Goal: Information Seeking & Learning: Compare options

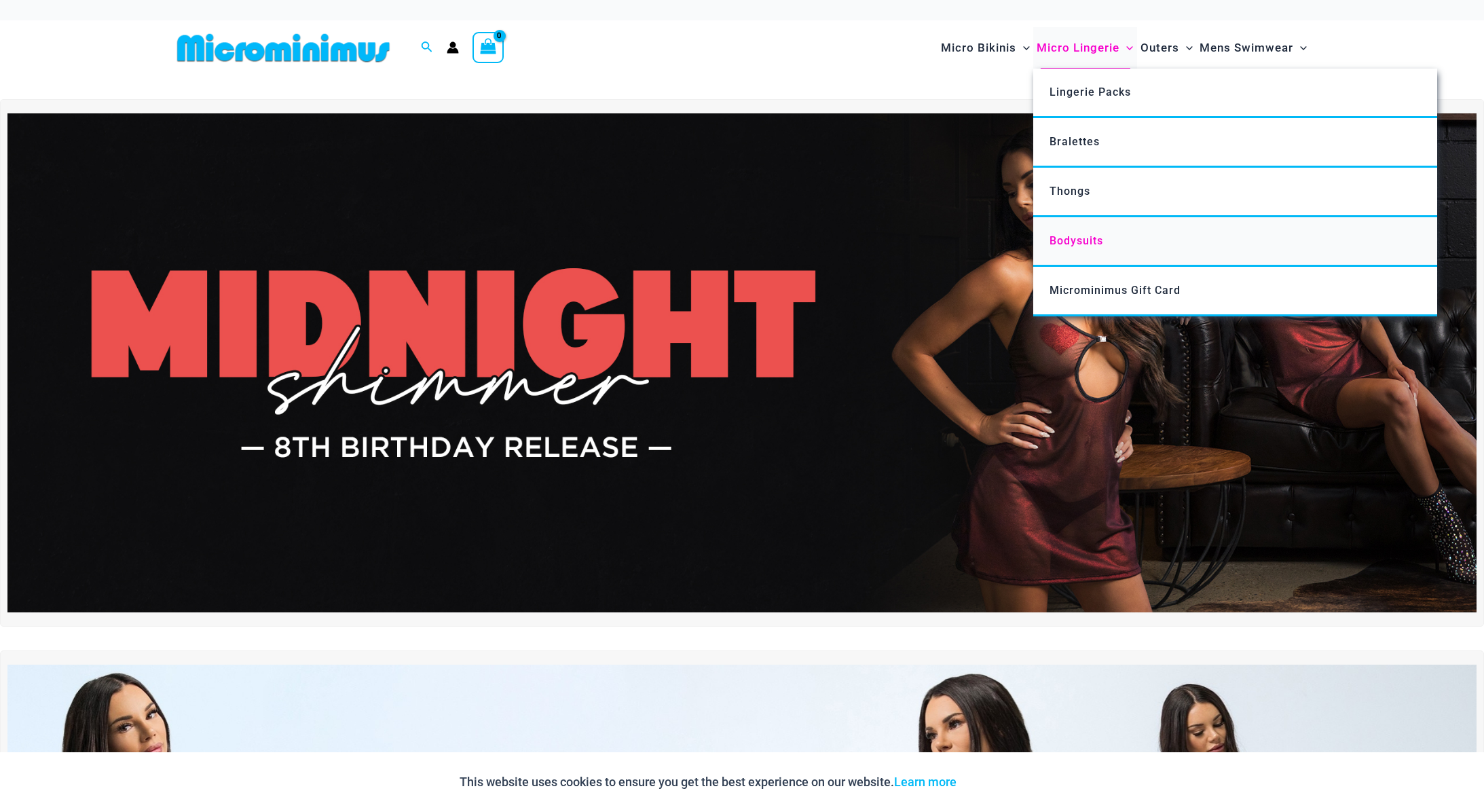
click at [1090, 244] on span "Bodysuits" at bounding box center [1076, 240] width 53 height 13
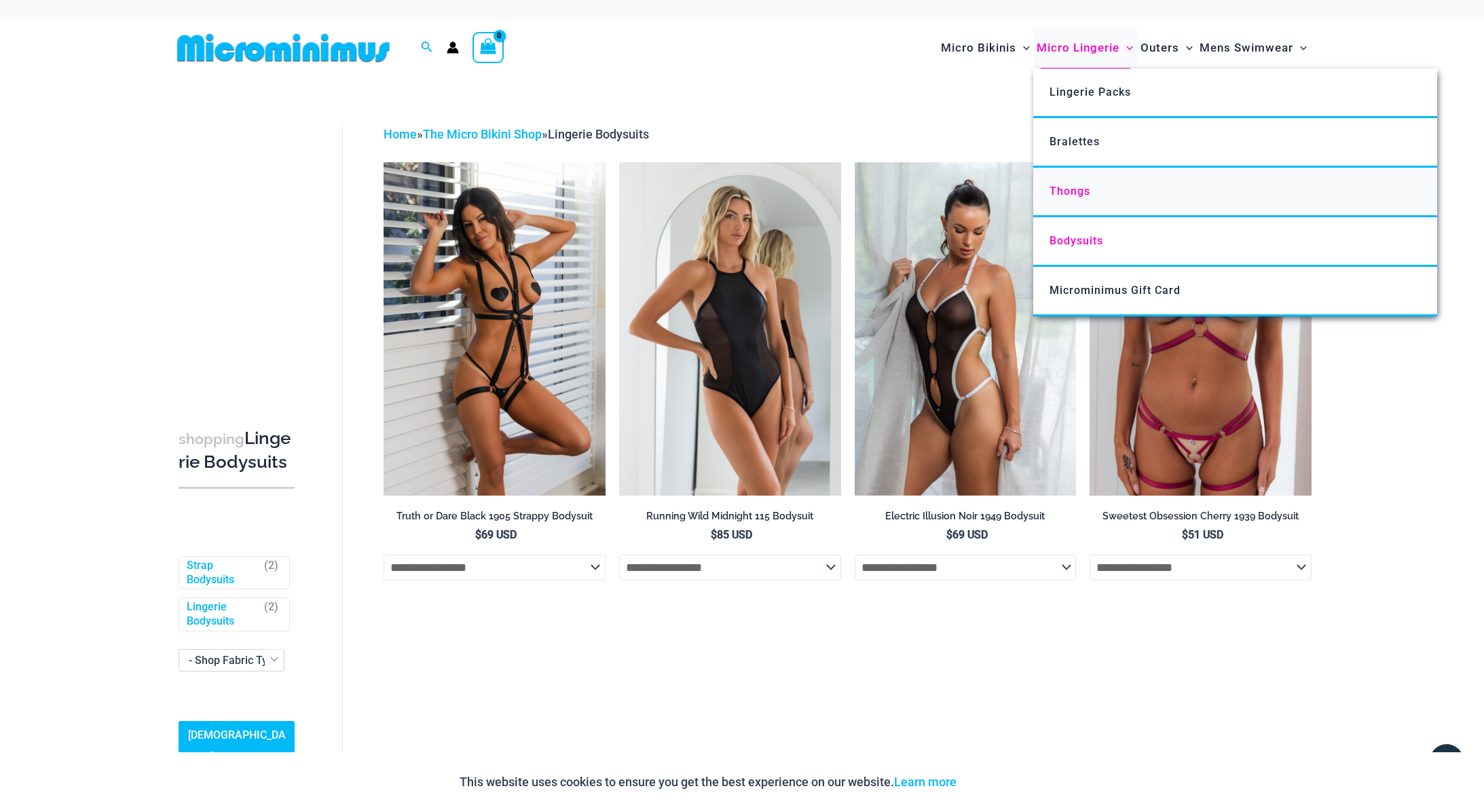
click at [1086, 205] on link "Thongs" at bounding box center [1235, 192] width 404 height 49
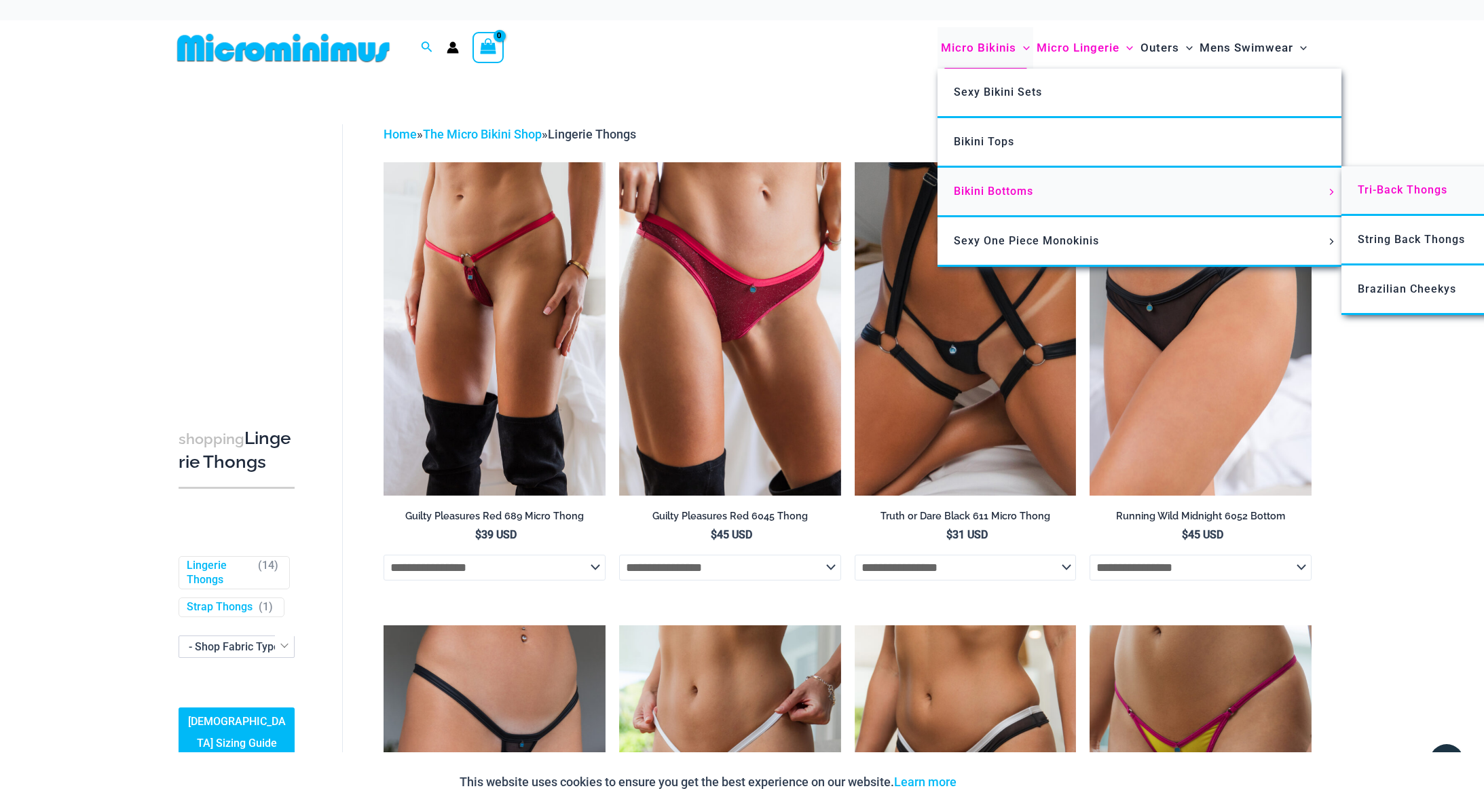
click at [1397, 192] on span "Tri-Back Thongs" at bounding box center [1402, 189] width 90 height 13
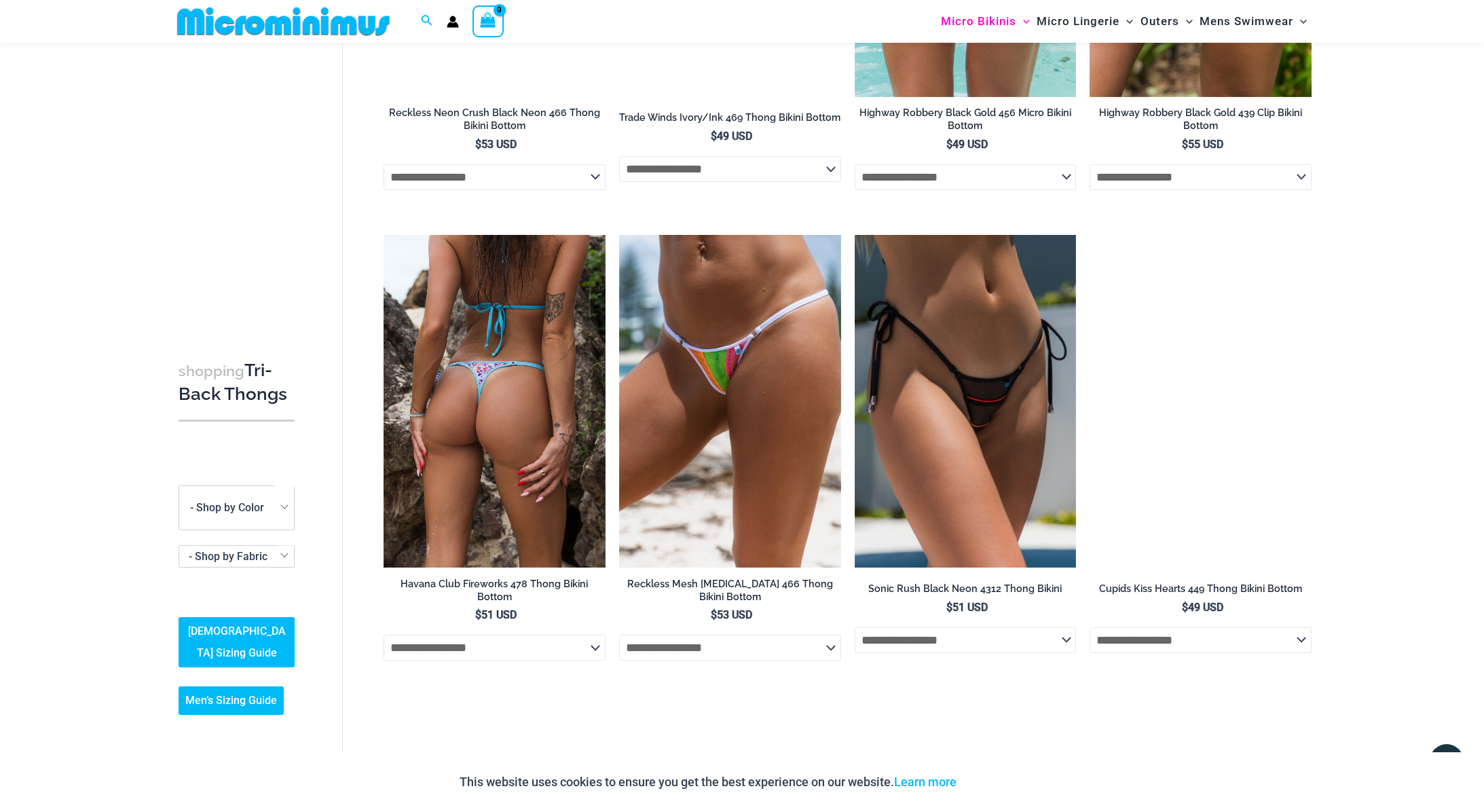
scroll to position [1537, 0]
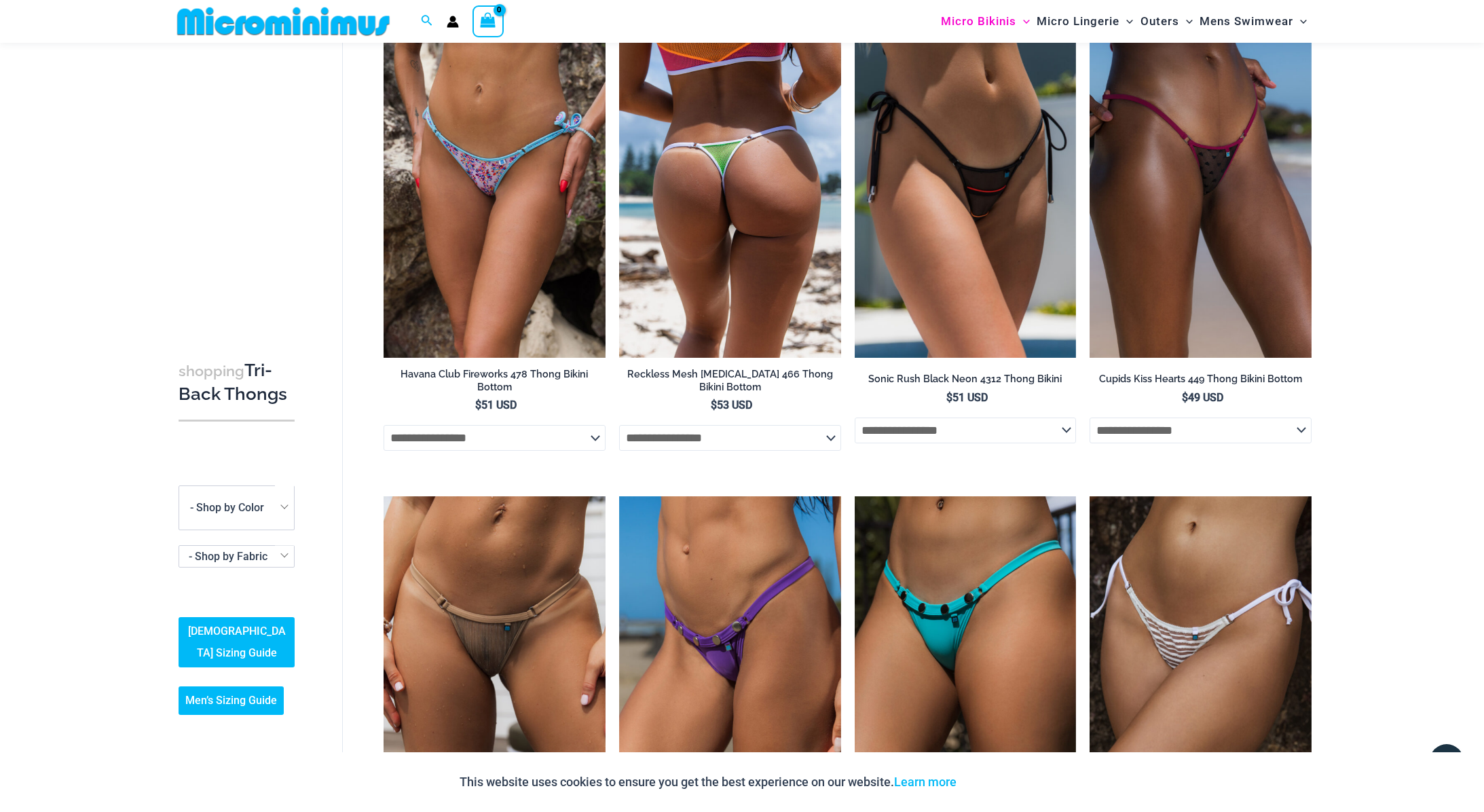
click at [705, 262] on img at bounding box center [730, 192] width 222 height 332
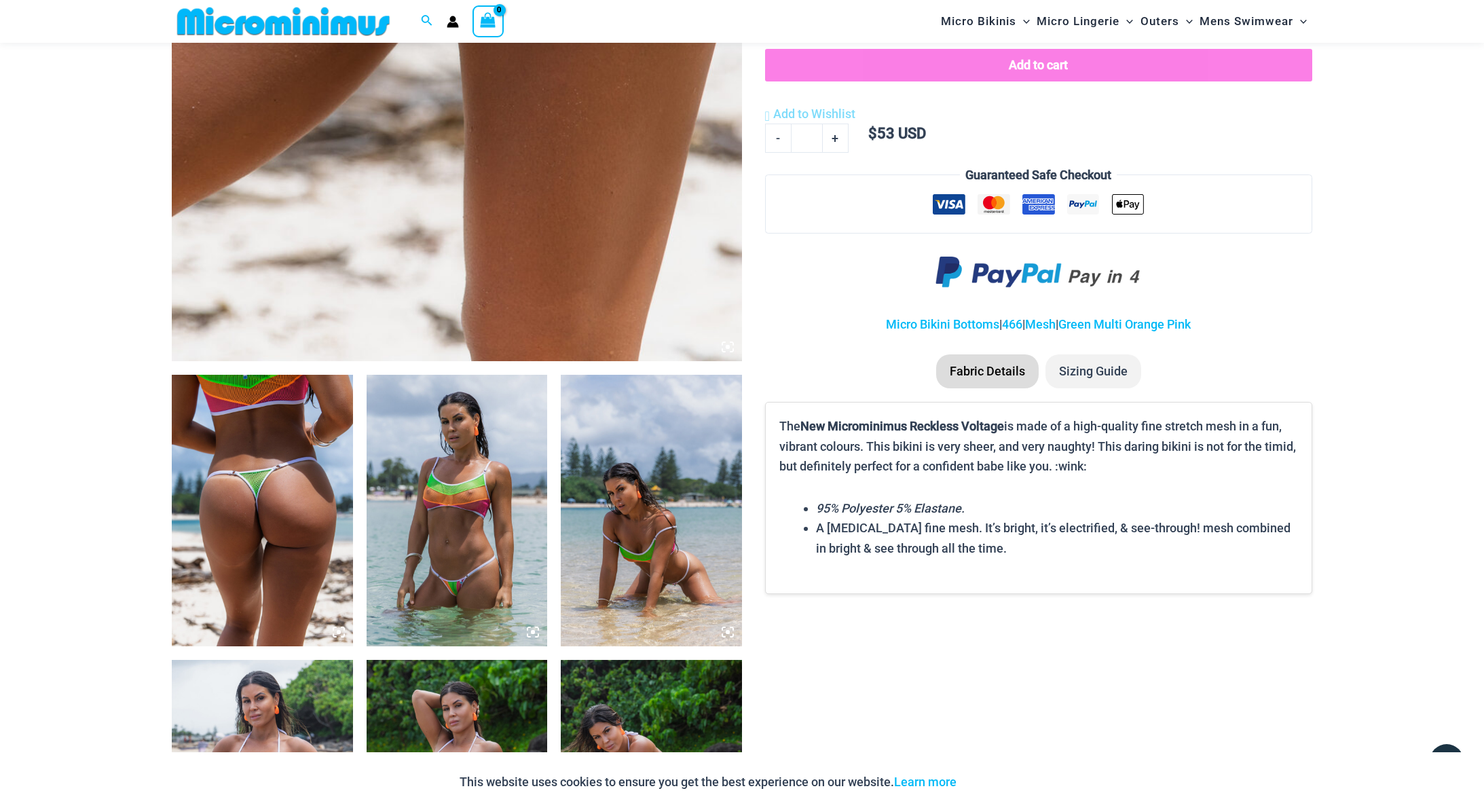
scroll to position [755, 0]
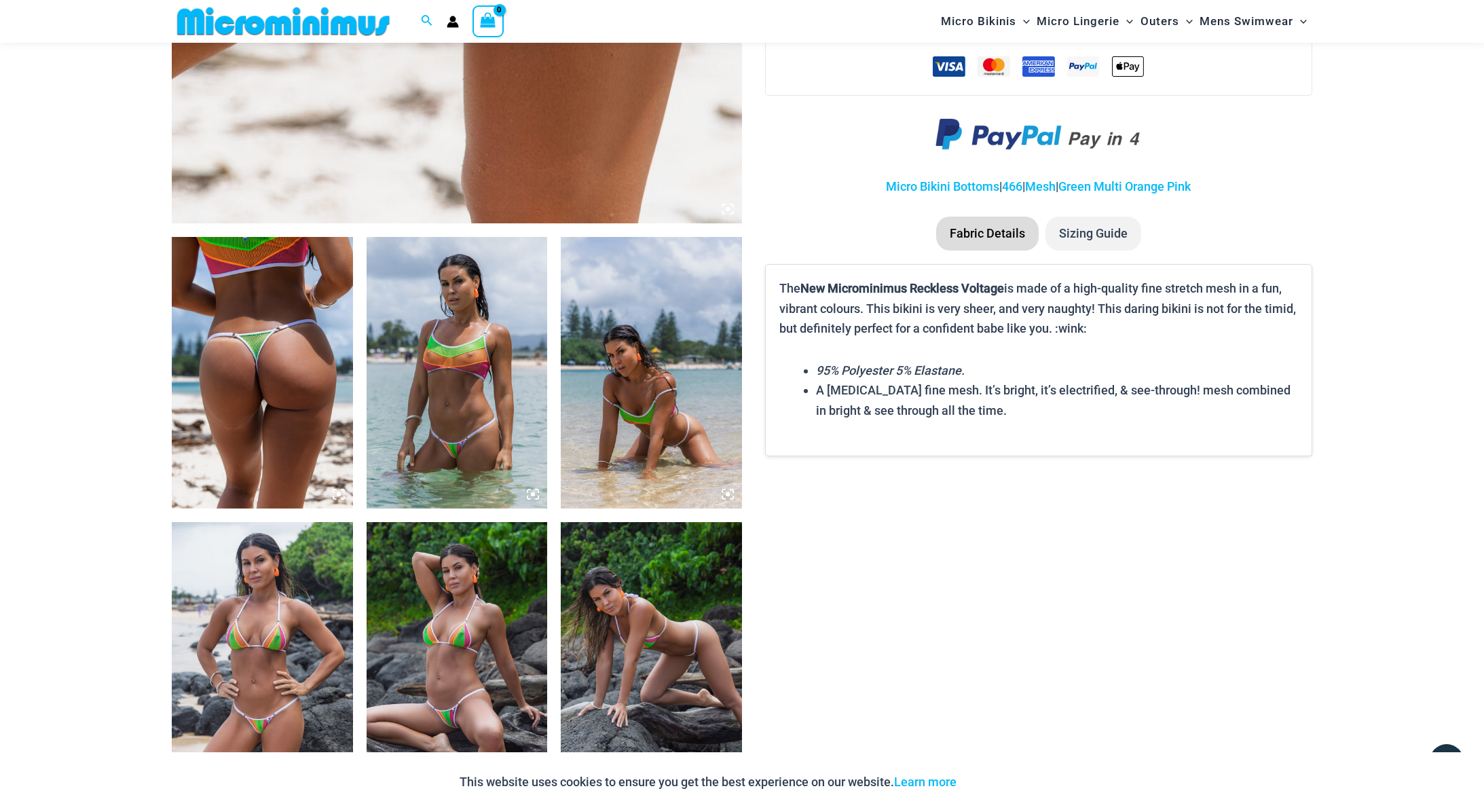
click at [263, 374] on img at bounding box center [262, 372] width 181 height 272
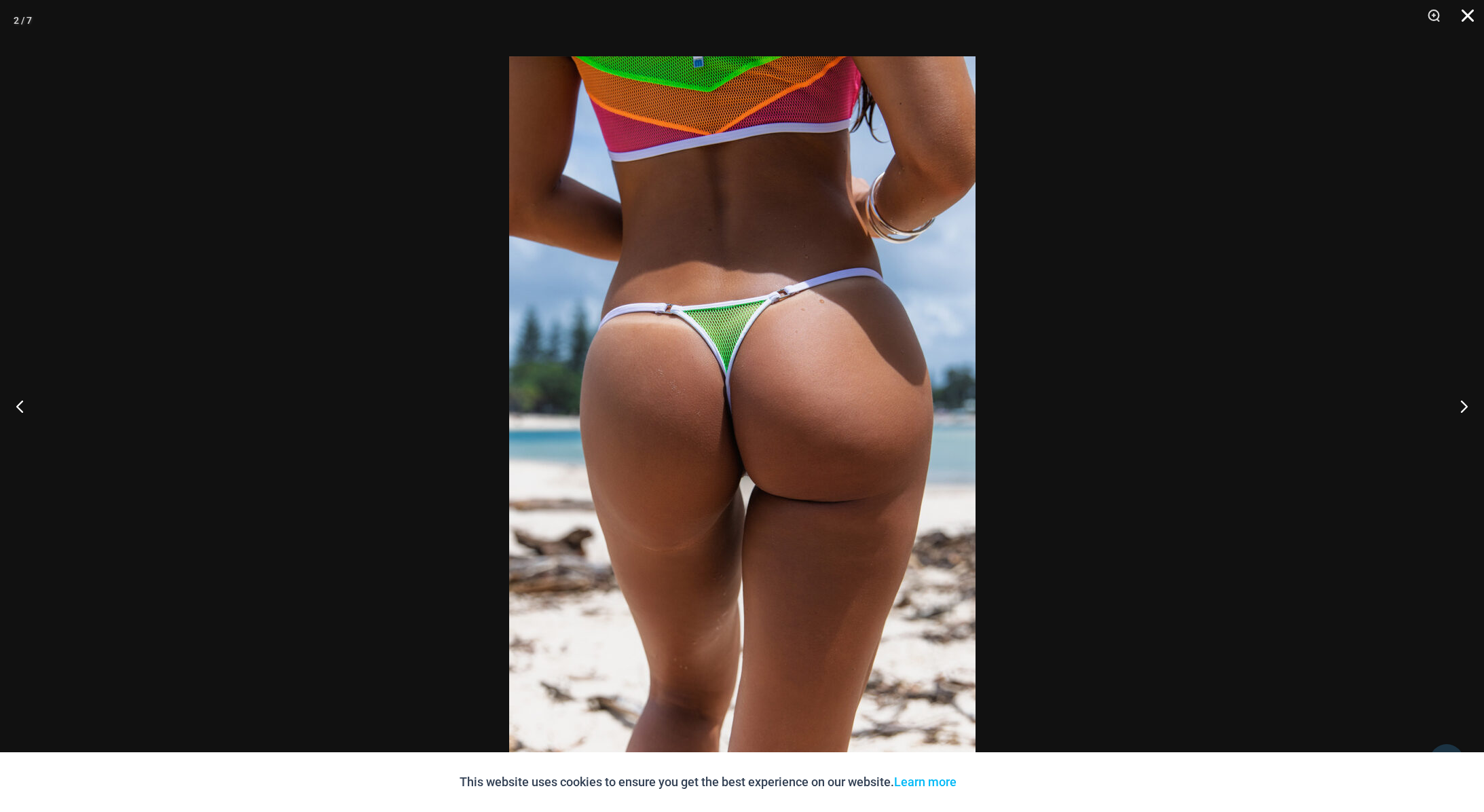
click at [1472, 19] on button "Close" at bounding box center [1463, 21] width 34 height 41
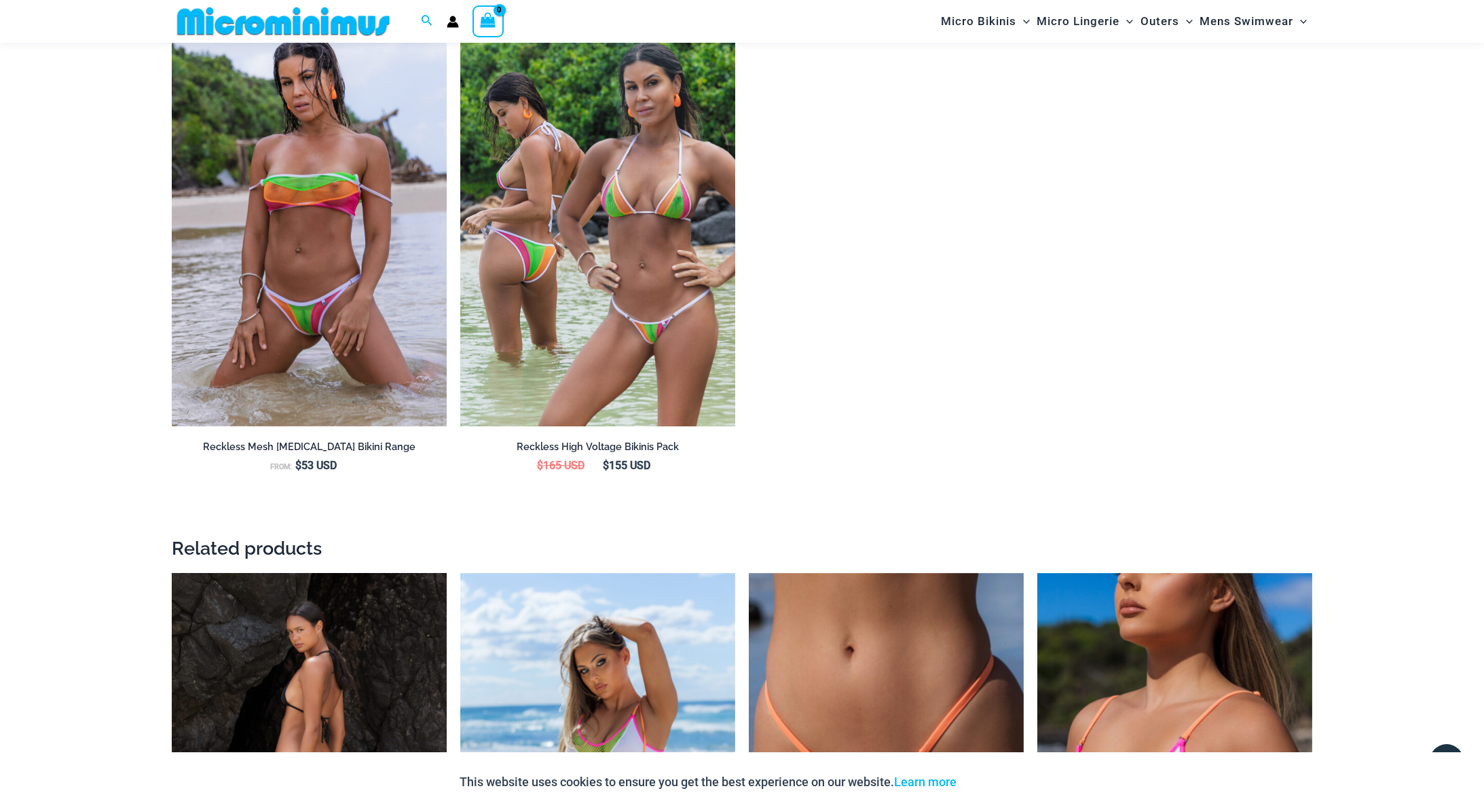
scroll to position [1244, 0]
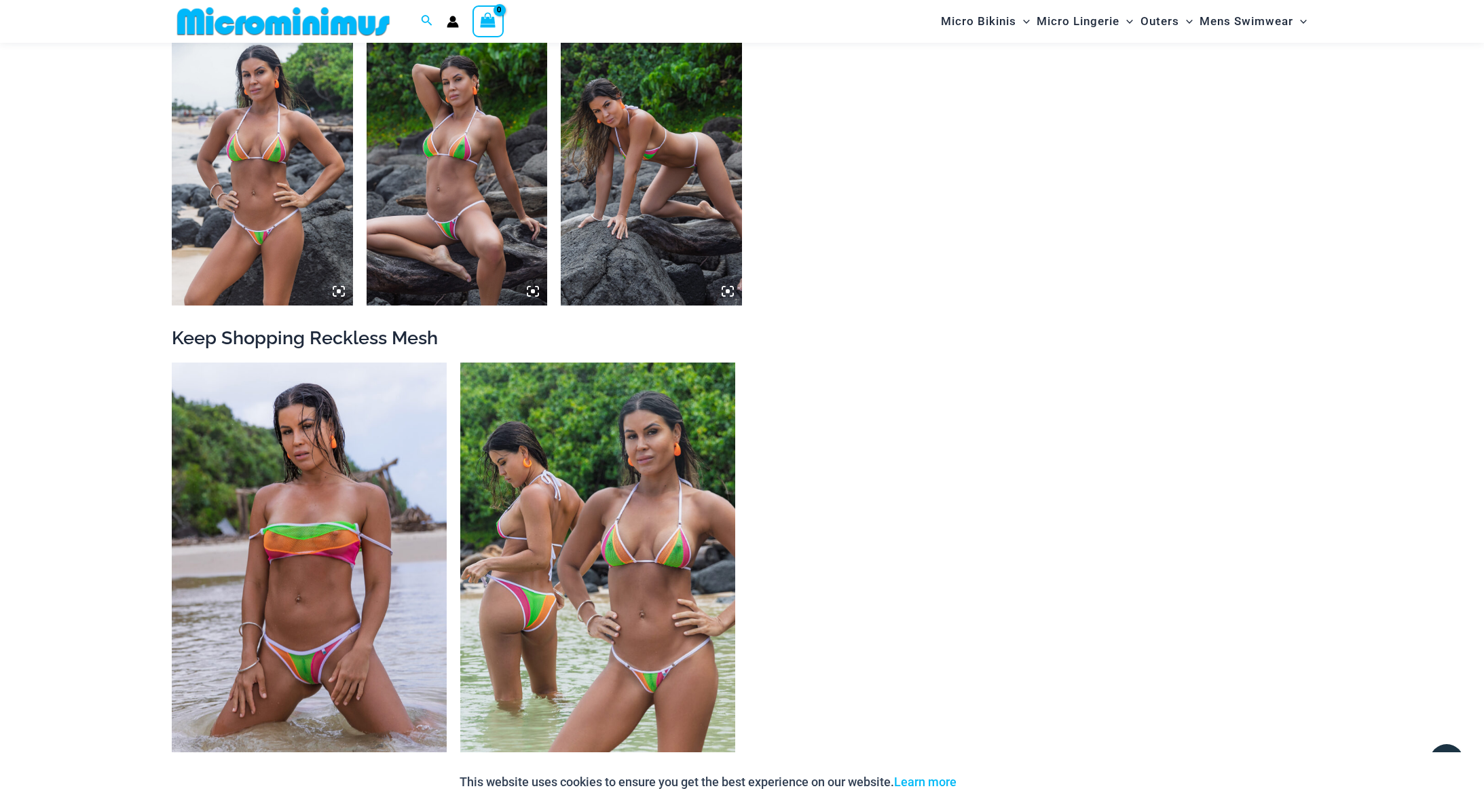
click at [471, 255] on img at bounding box center [457, 170] width 181 height 272
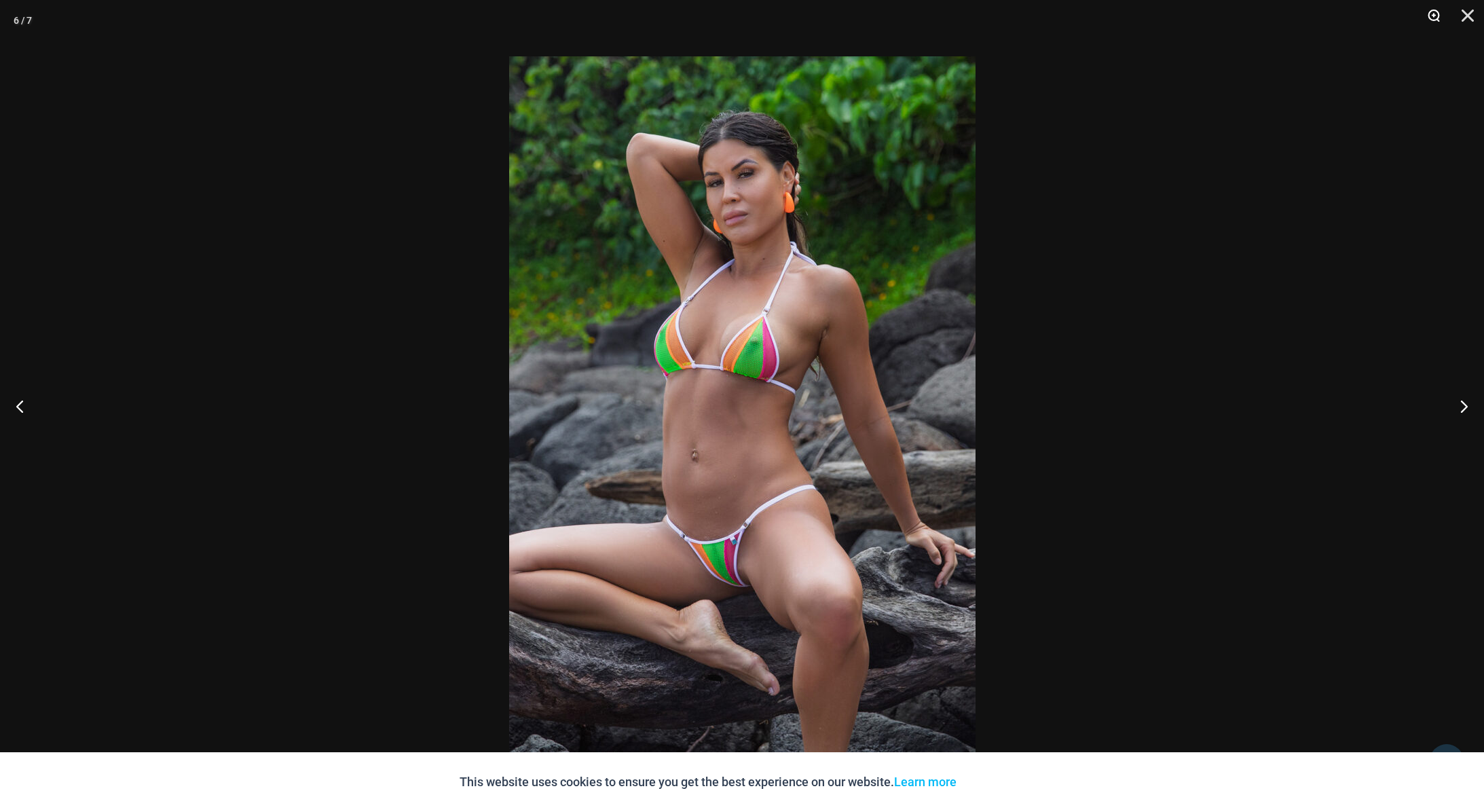
click at [1438, 15] on button "Zoom" at bounding box center [1429, 21] width 34 height 41
click at [718, 562] on img at bounding box center [742, 406] width 467 height 699
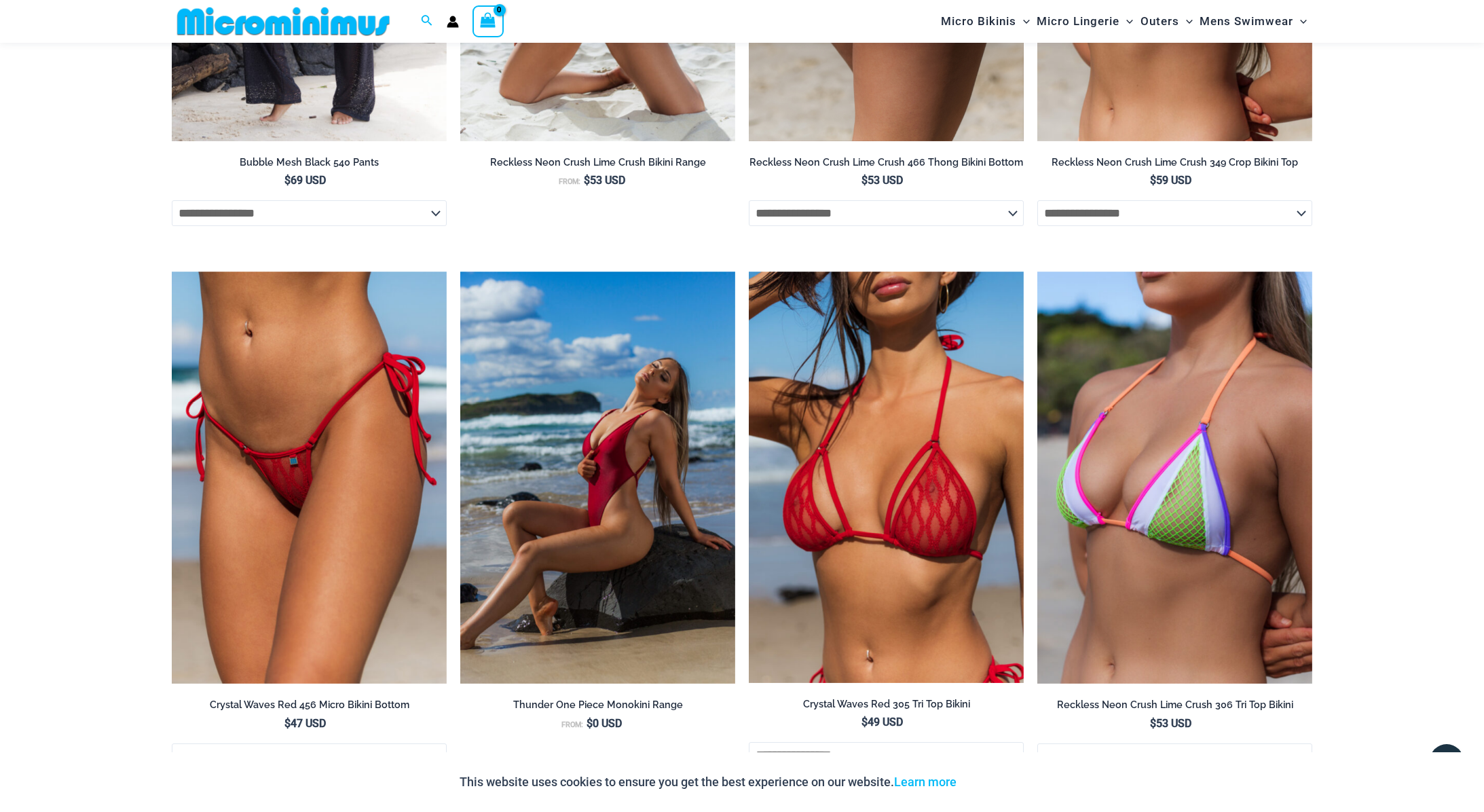
scroll to position [2855, 0]
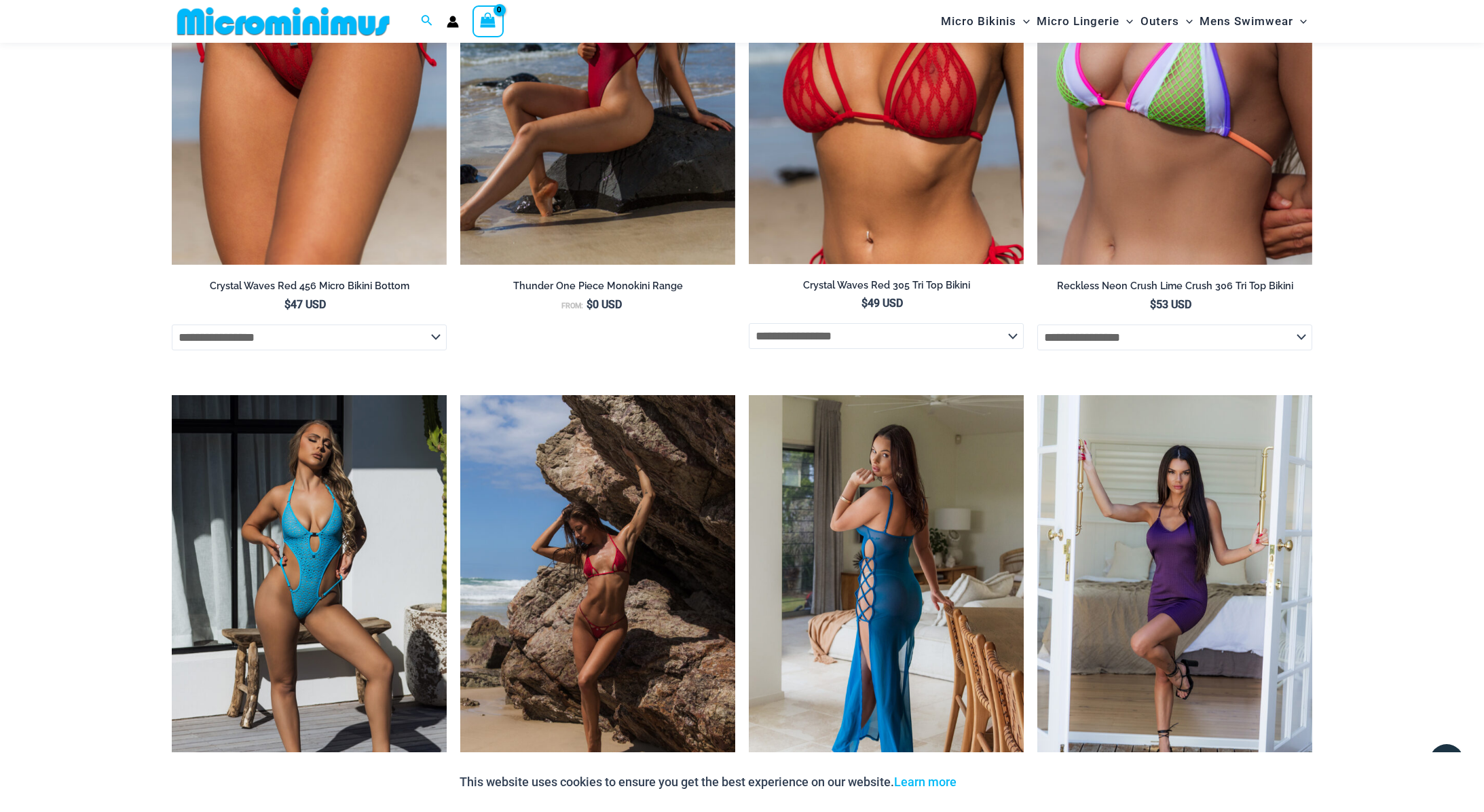
click at [904, 543] on img at bounding box center [886, 601] width 275 height 412
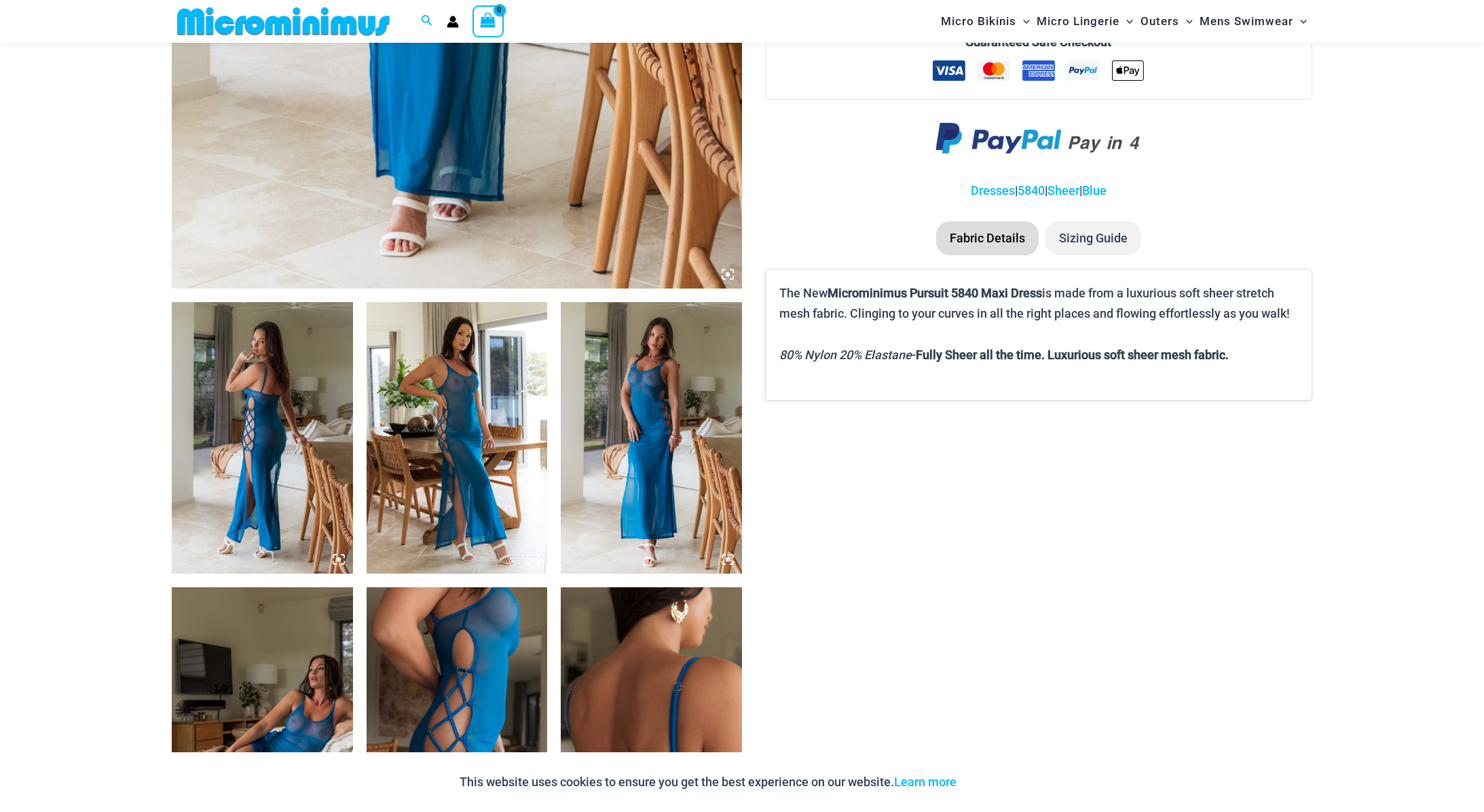
scroll to position [962, 0]
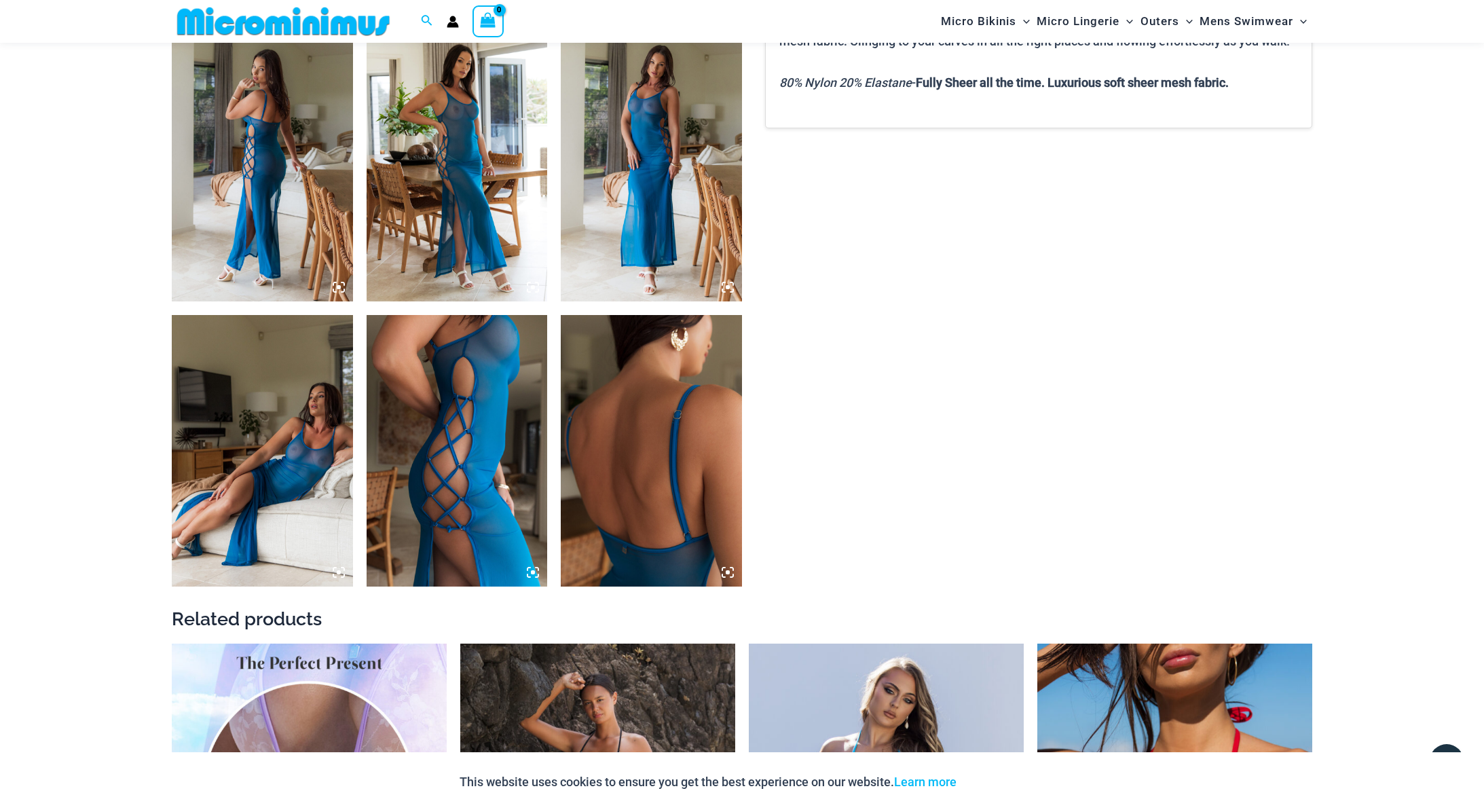
click at [275, 253] on img at bounding box center [262, 166] width 181 height 272
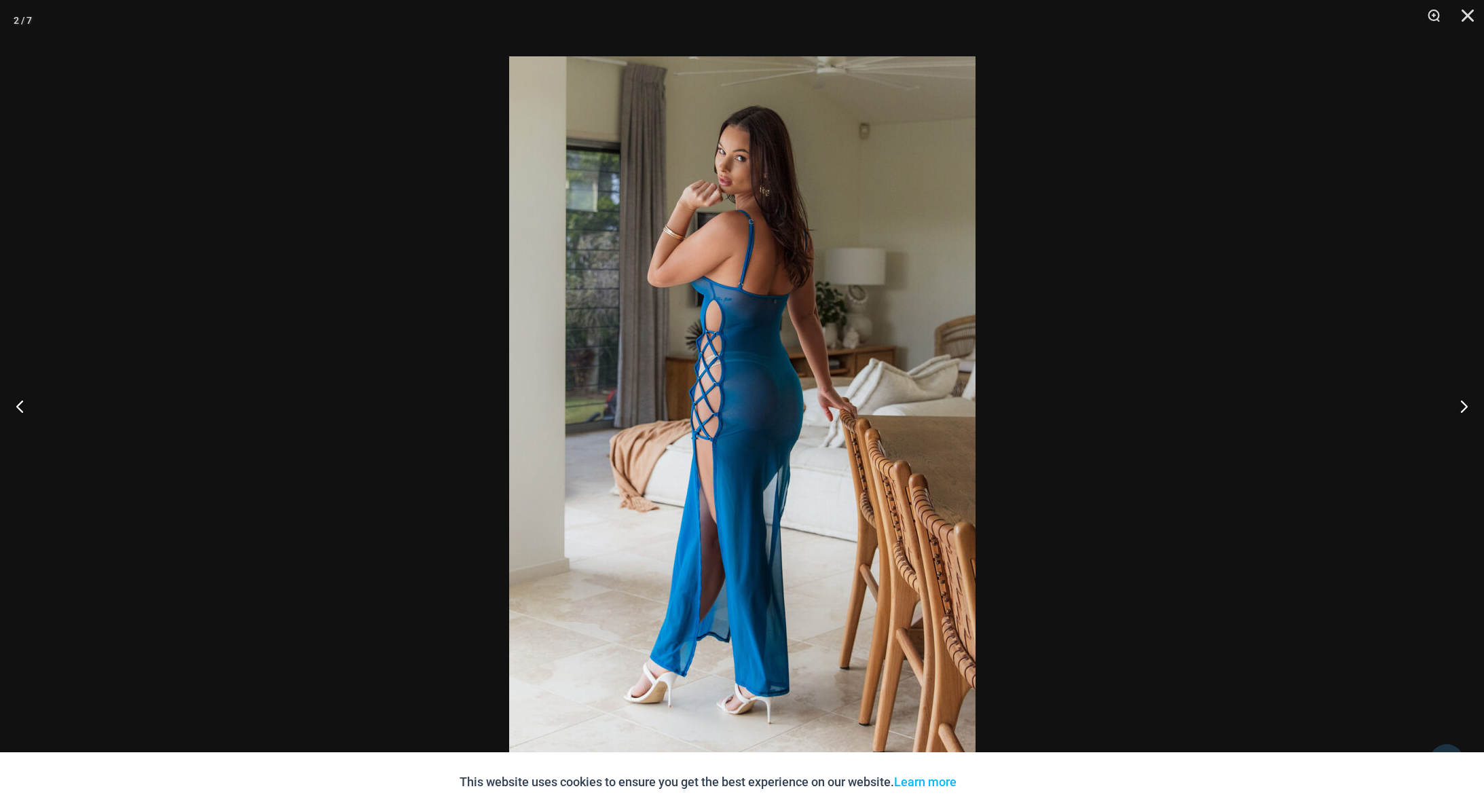
click at [1217, 213] on div at bounding box center [742, 406] width 1484 height 812
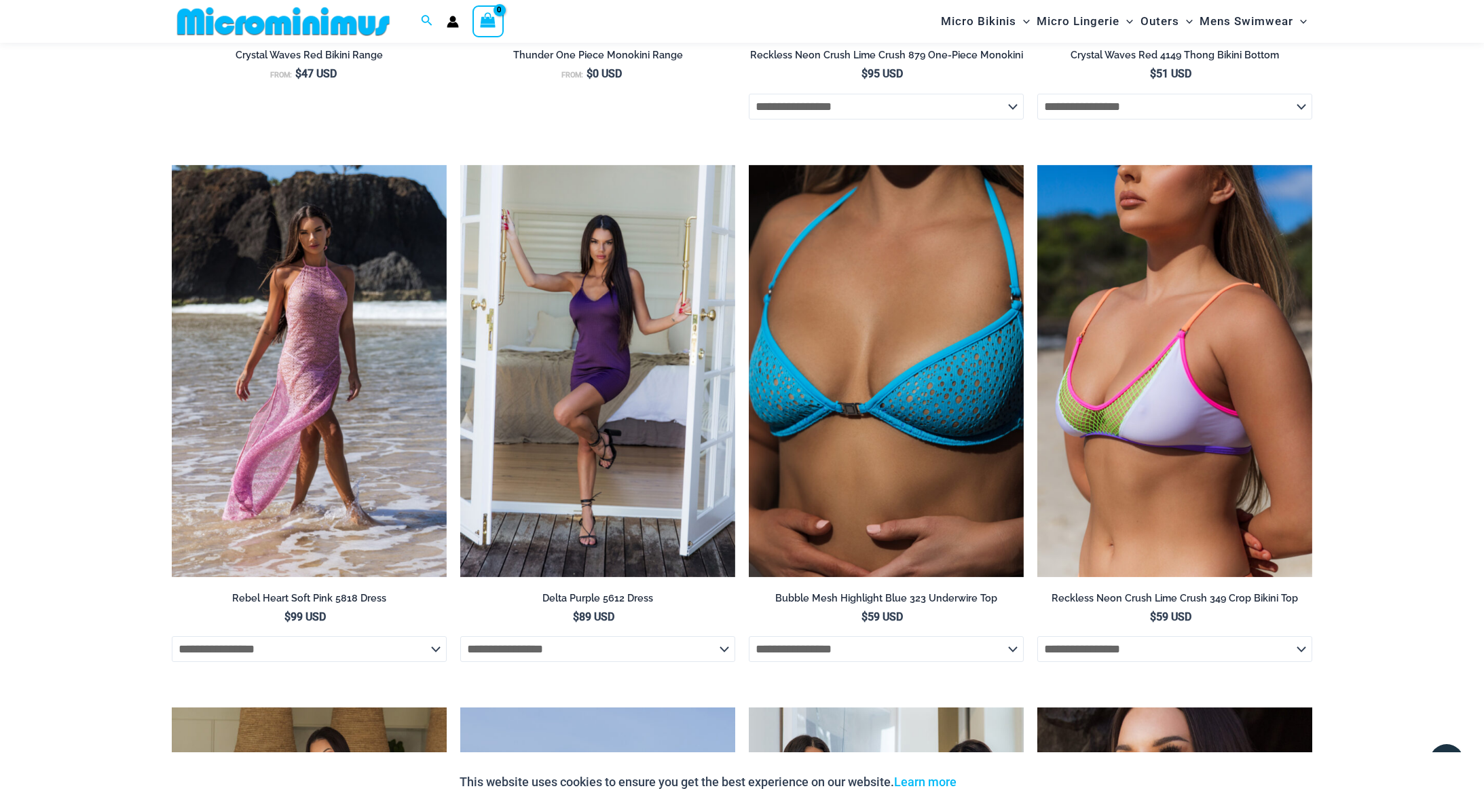
scroll to position [3394, 0]
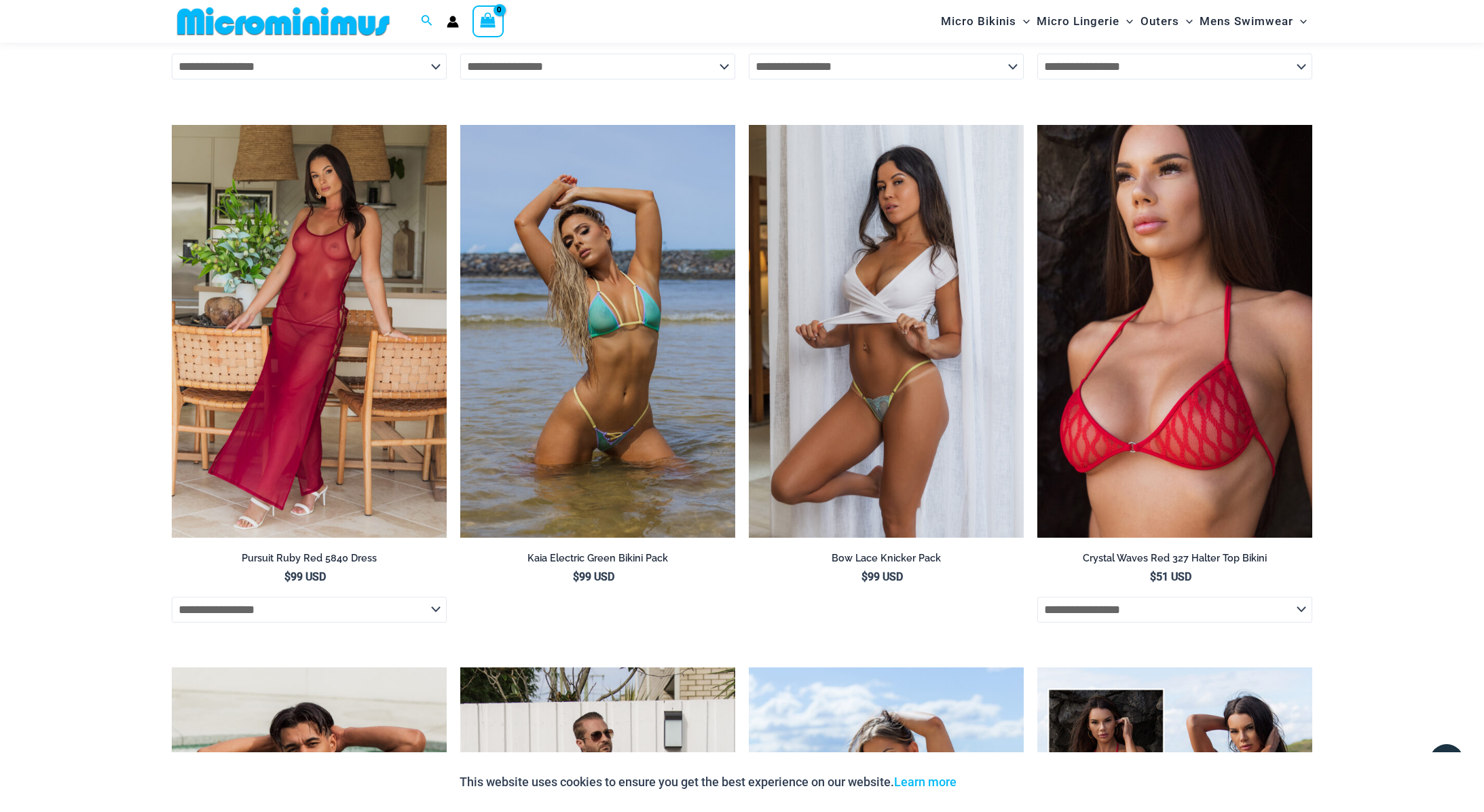
click at [900, 229] on img at bounding box center [886, 331] width 275 height 412
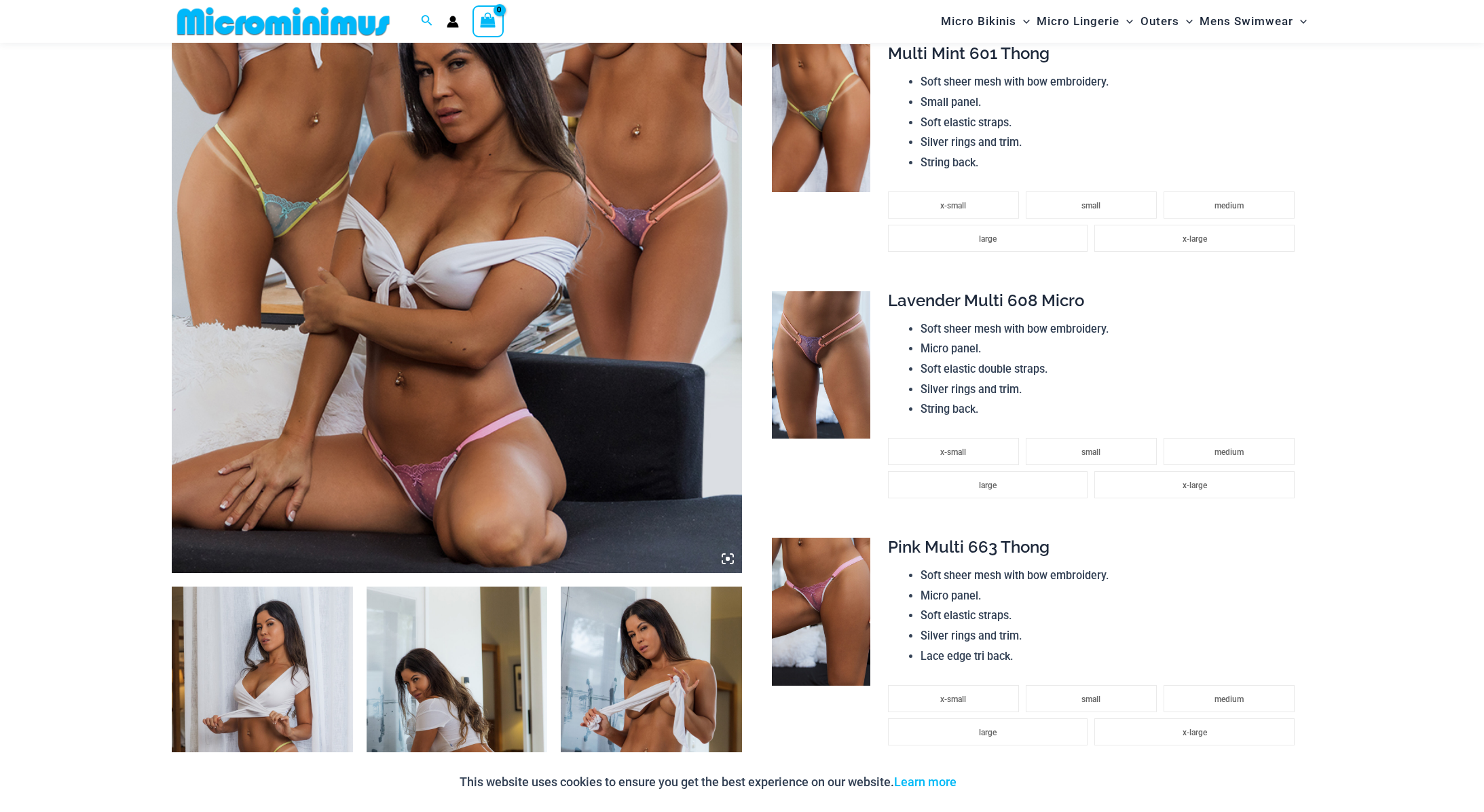
scroll to position [622, 0]
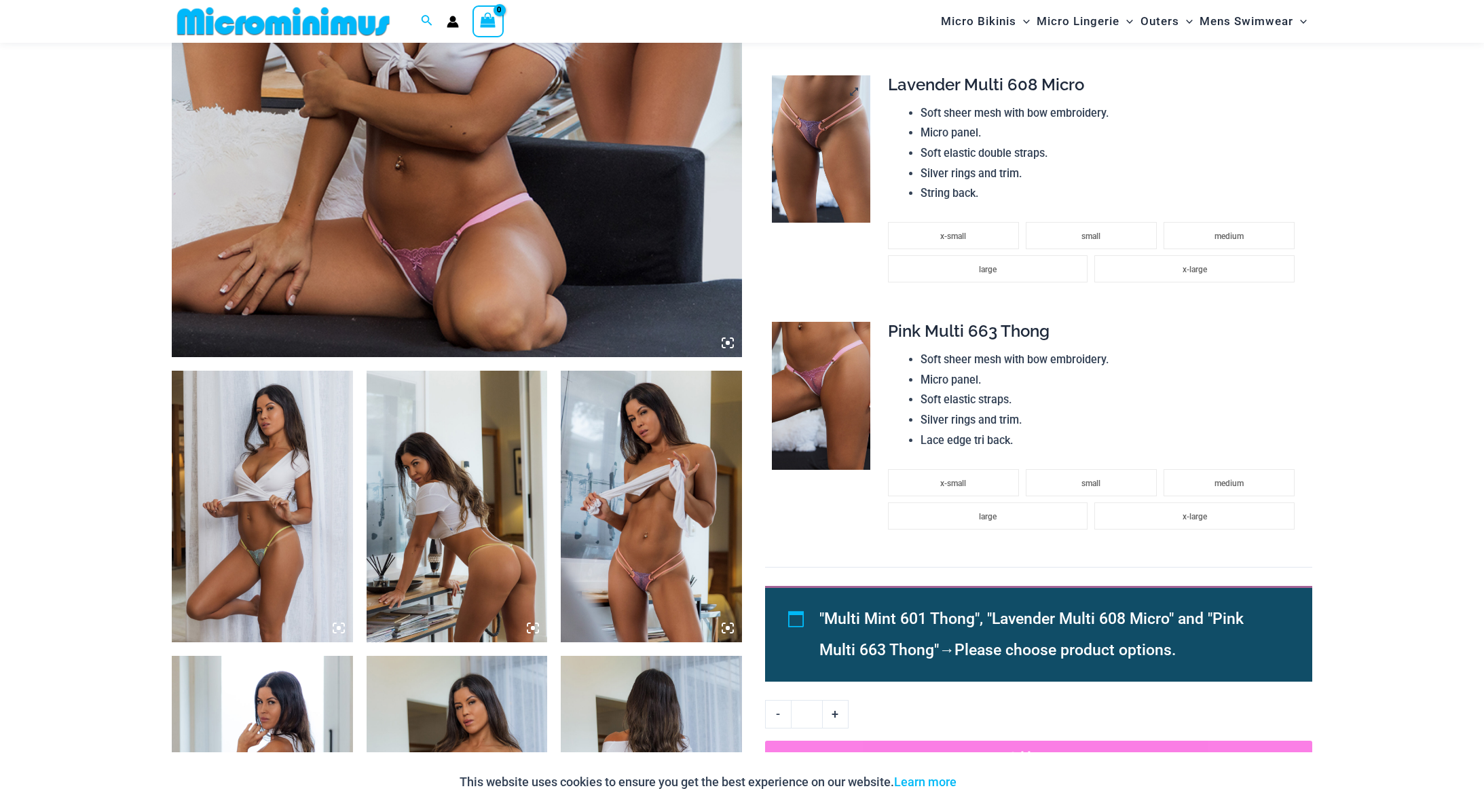
click at [837, 185] on img at bounding box center [821, 149] width 99 height 148
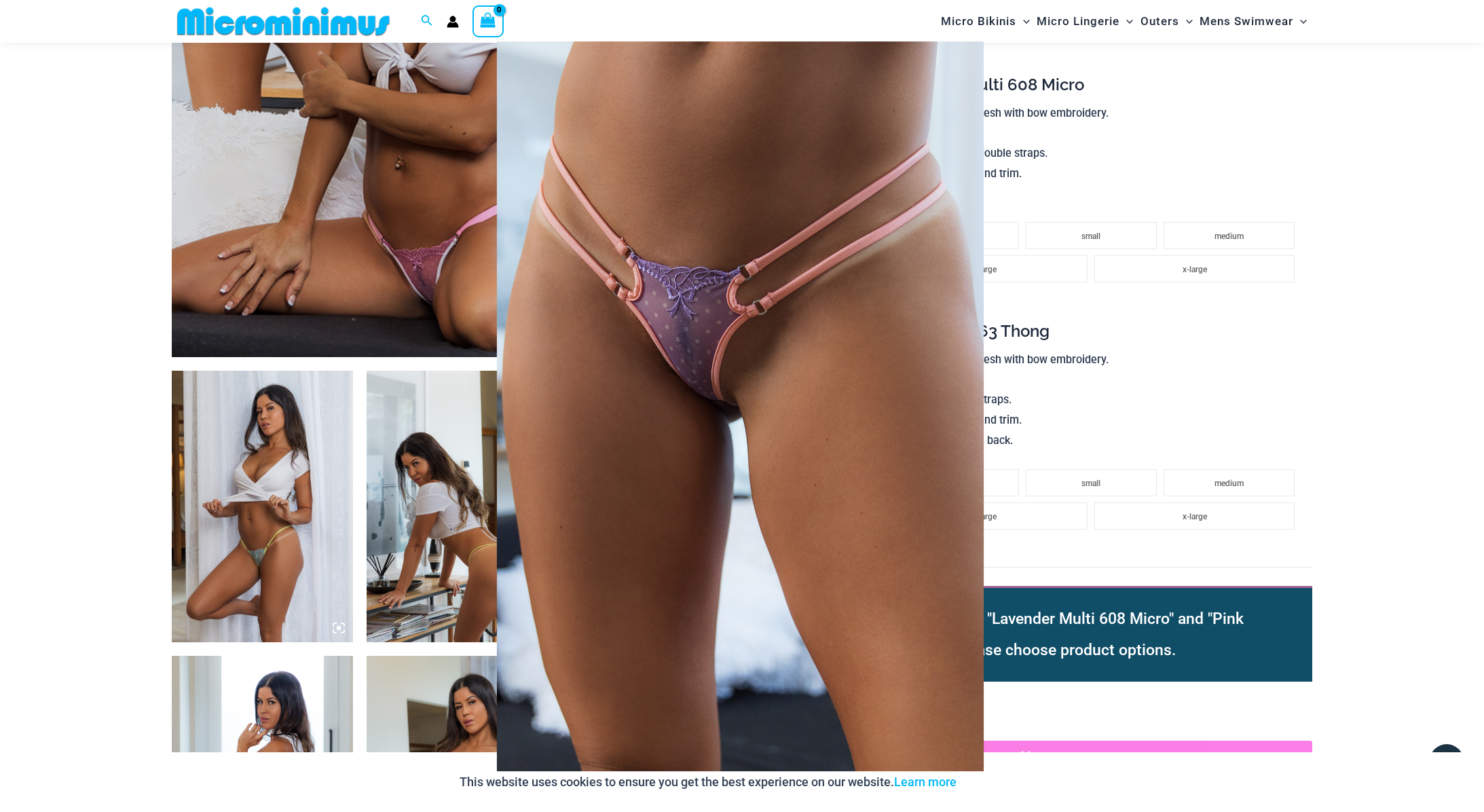
click at [1288, 139] on div at bounding box center [742, 406] width 1484 height 812
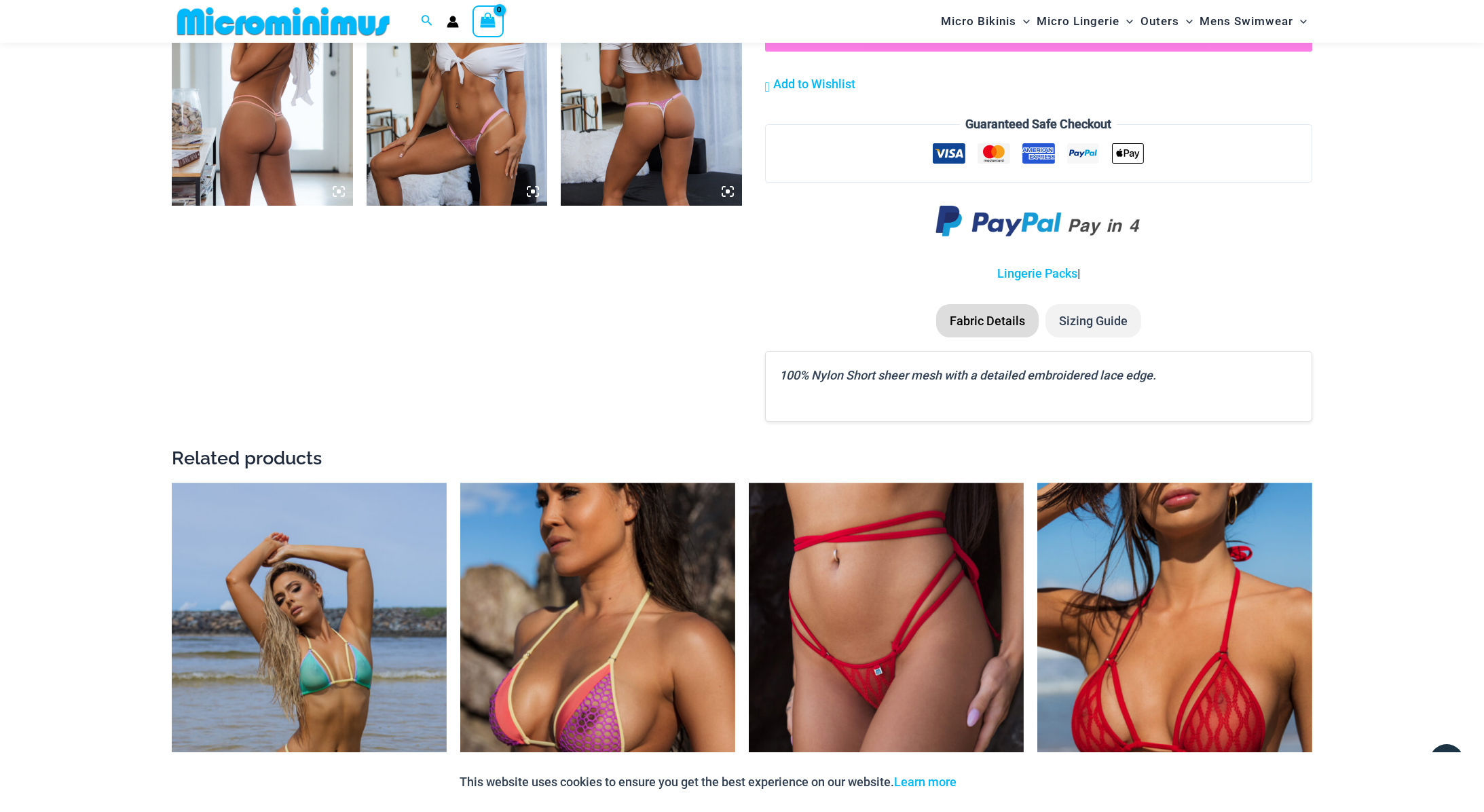
scroll to position [1142, 0]
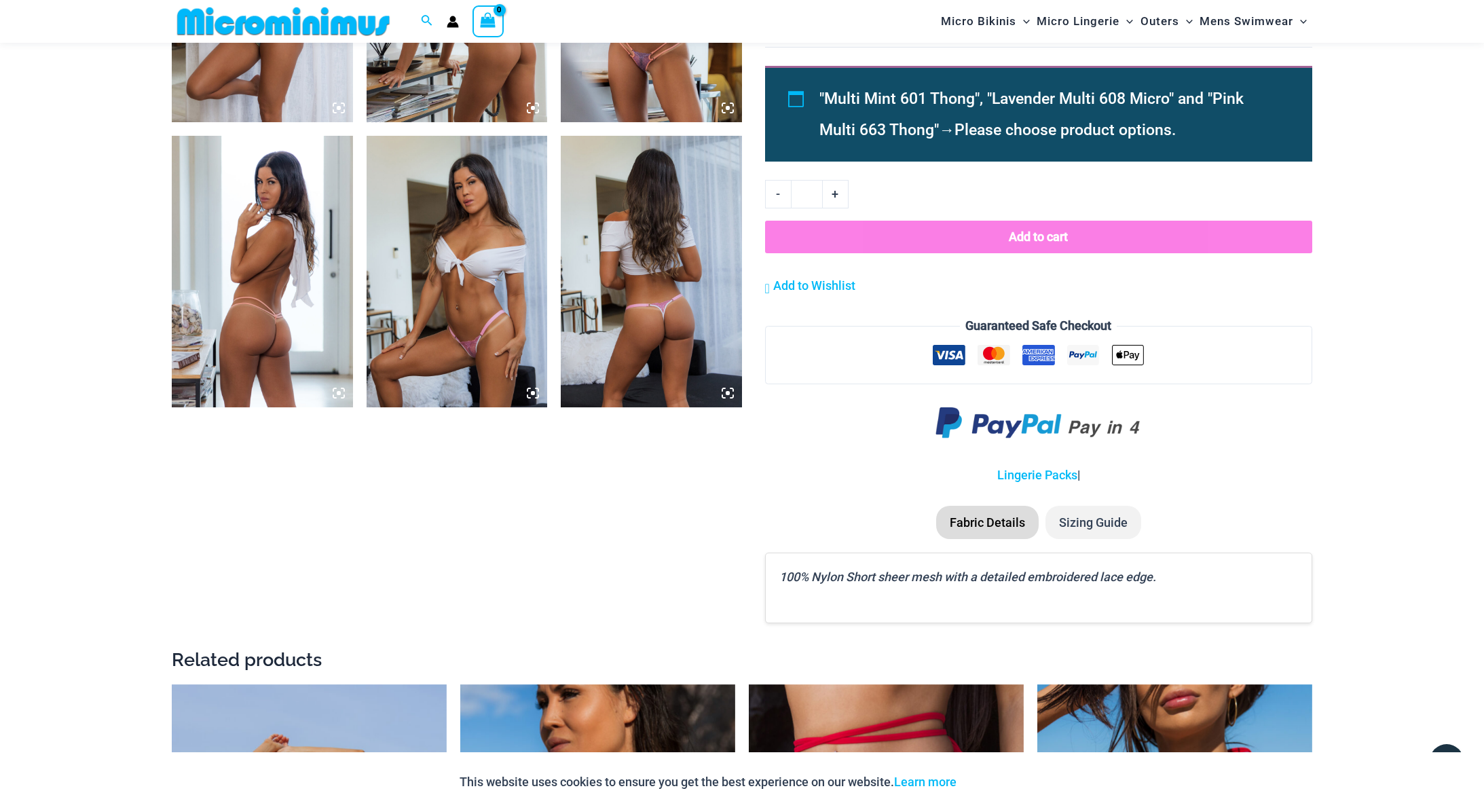
click at [627, 251] on img at bounding box center [651, 271] width 181 height 272
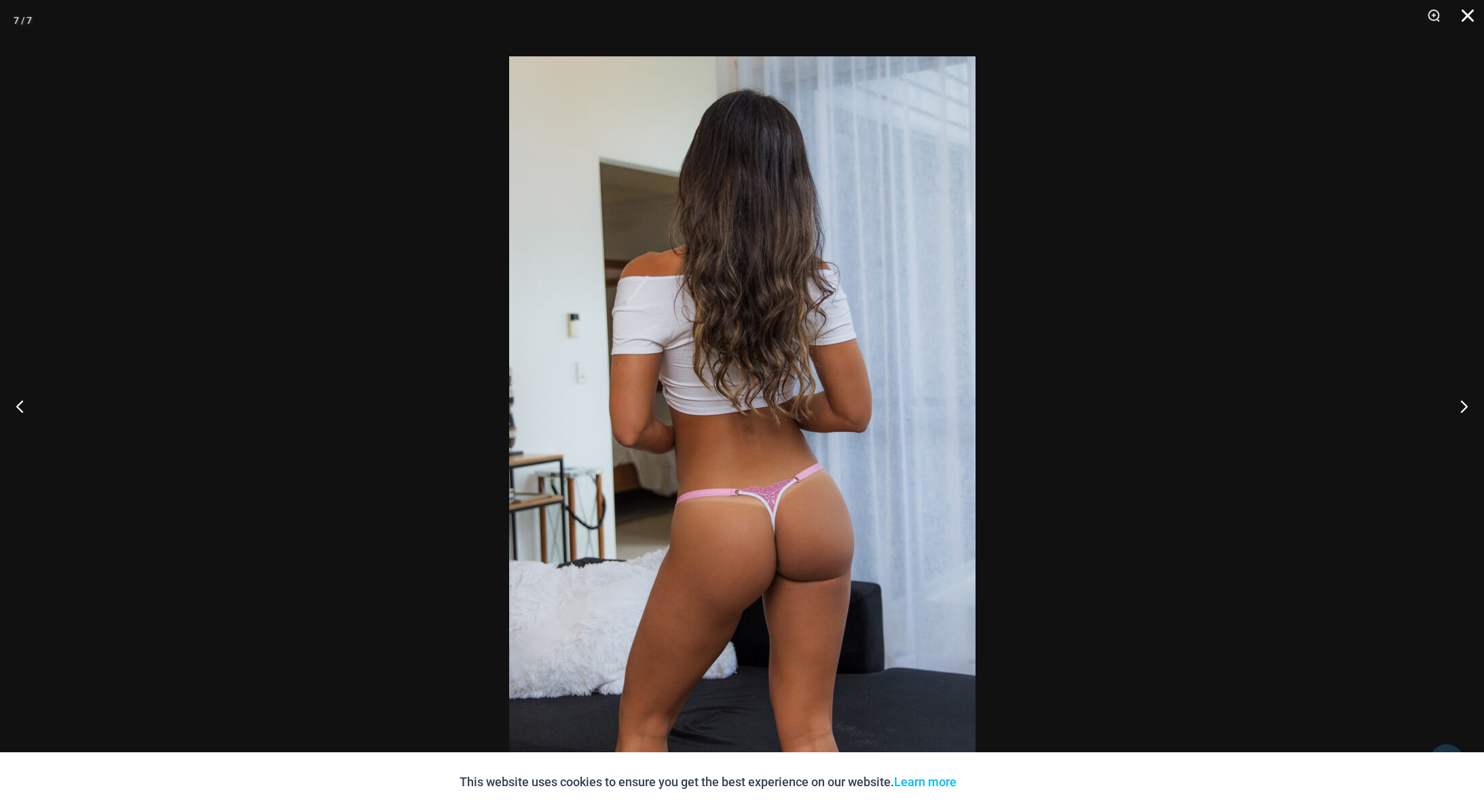
click at [1476, 16] on button "Close" at bounding box center [1463, 21] width 34 height 41
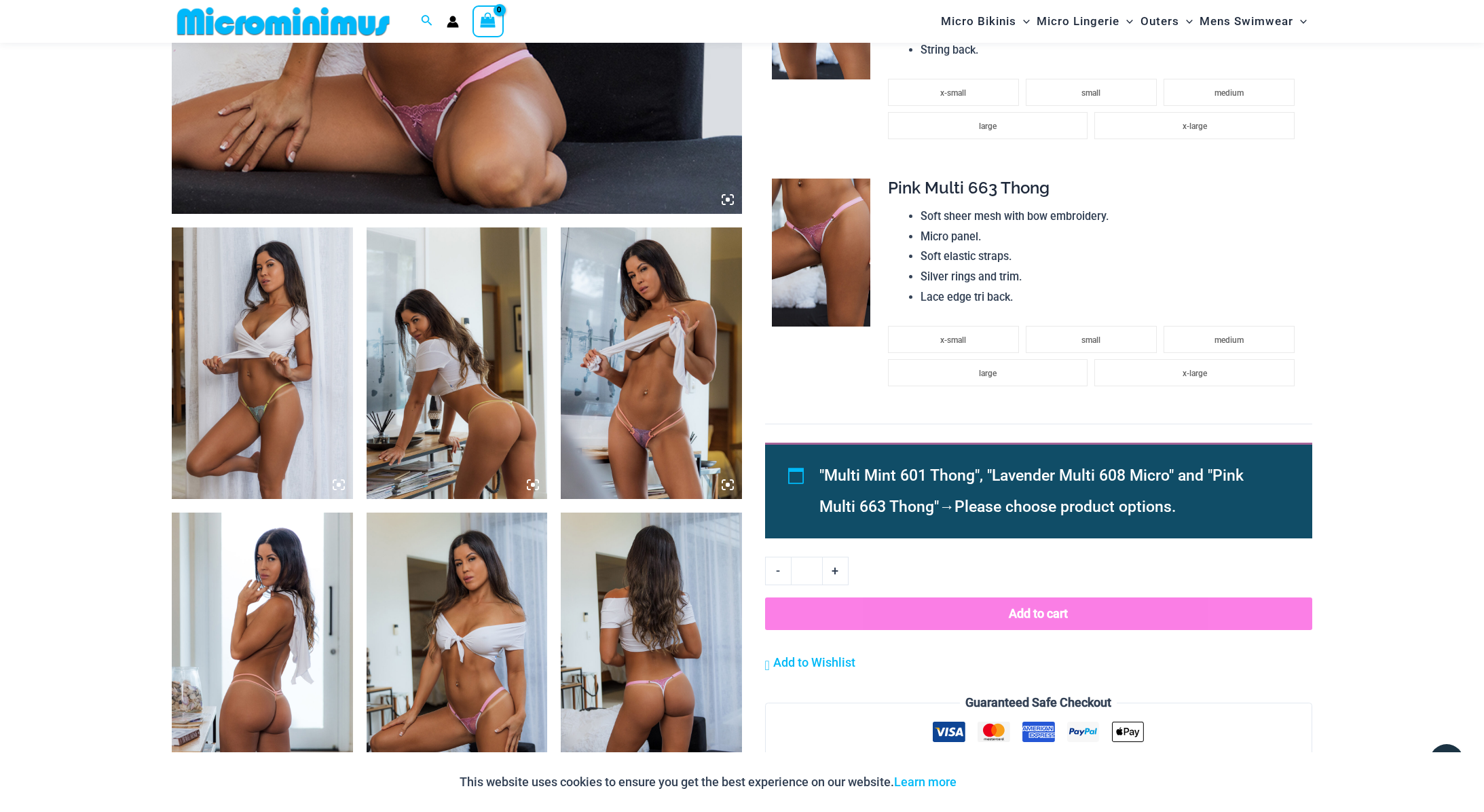
scroll to position [555, 0]
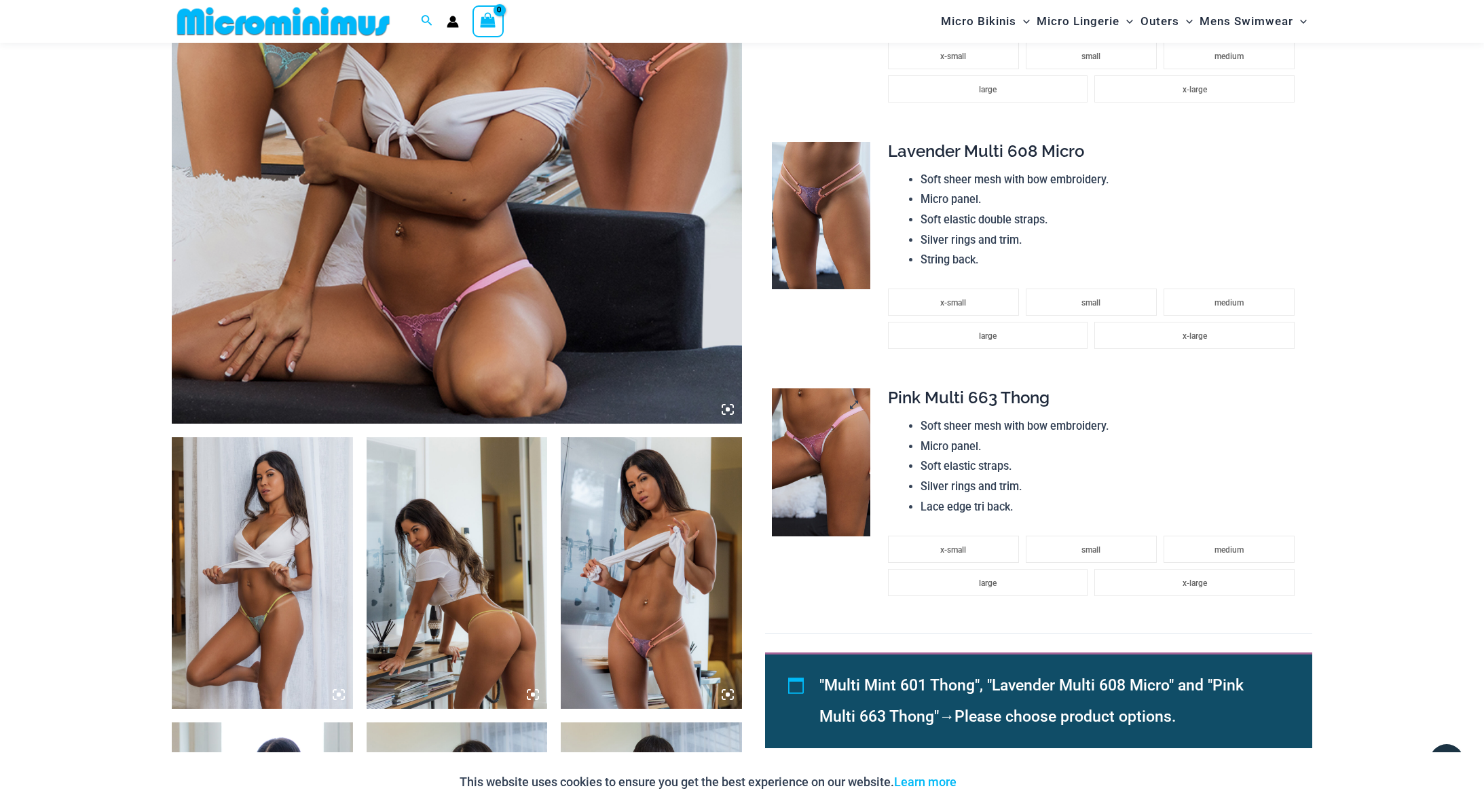
click at [805, 446] on img at bounding box center [821, 462] width 99 height 148
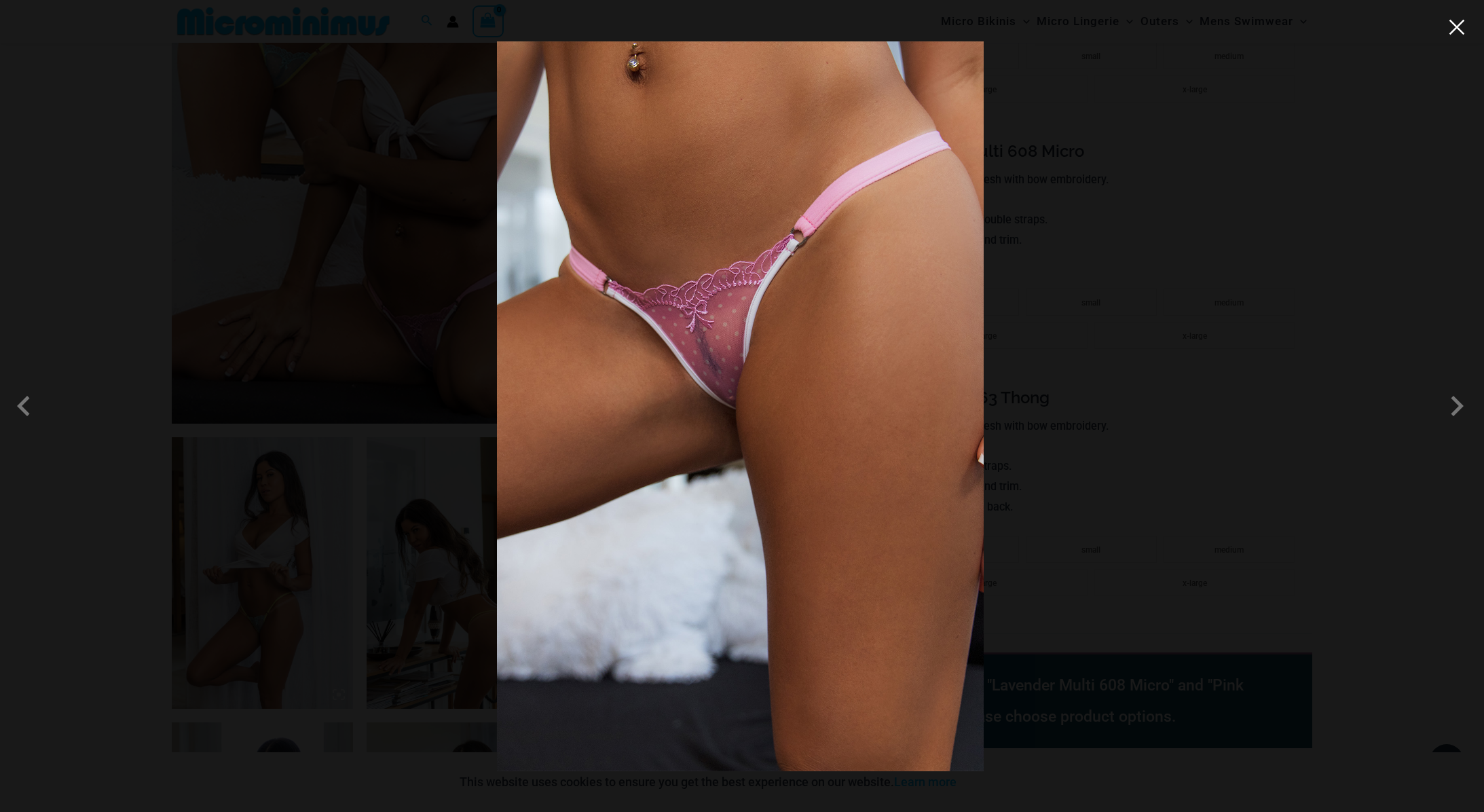
click at [1448, 36] on button "Close" at bounding box center [1457, 27] width 21 height 21
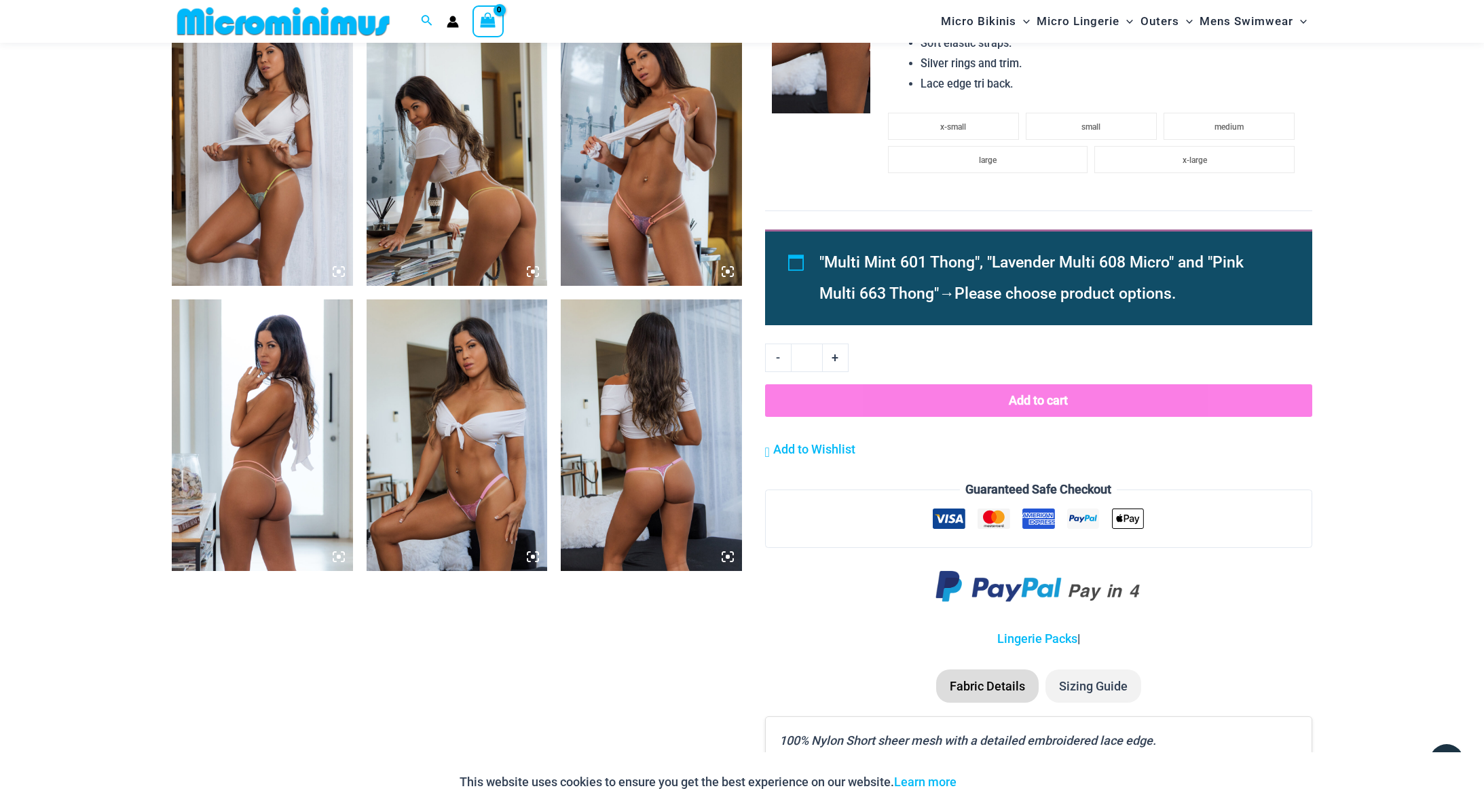
scroll to position [970, 0]
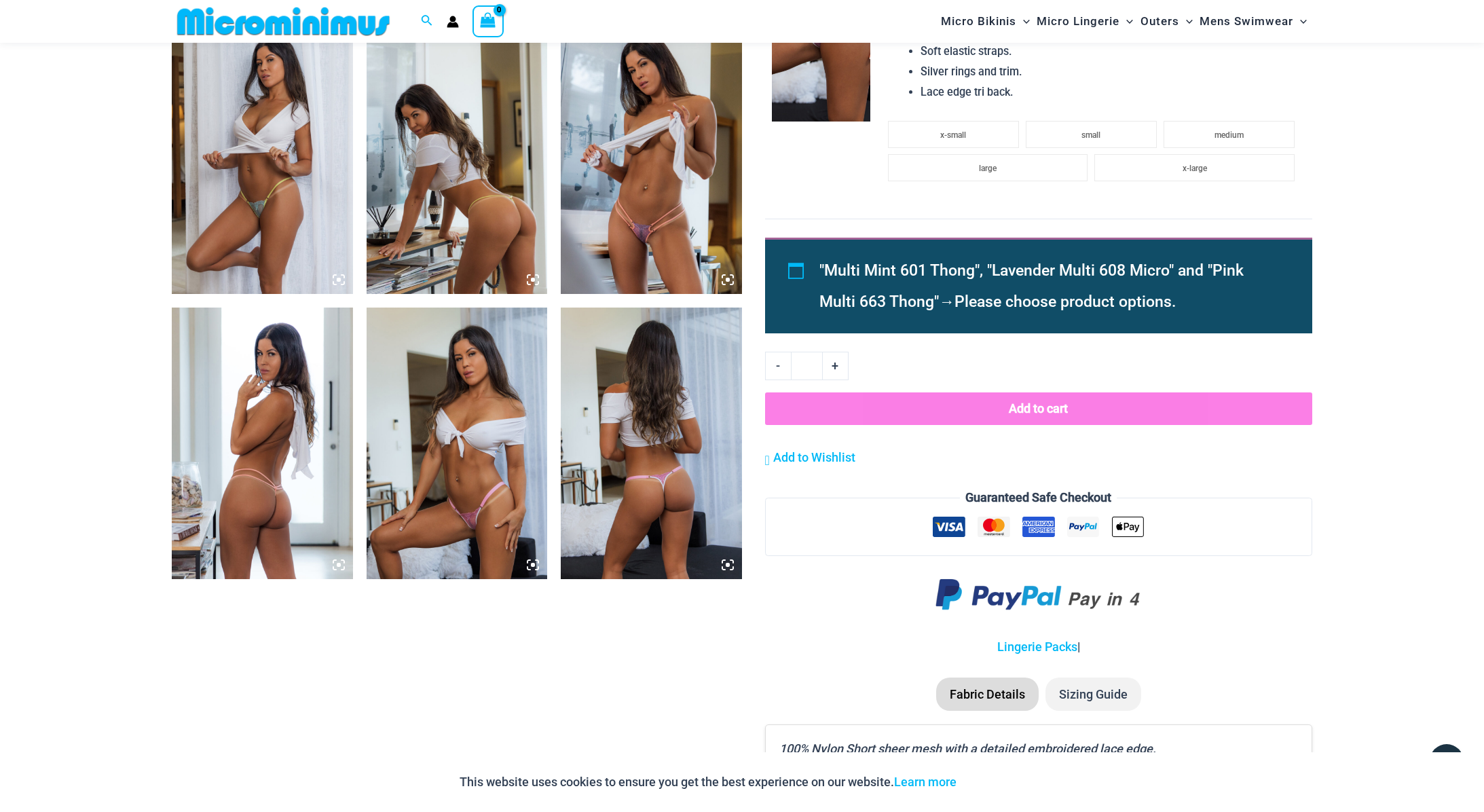
click at [300, 492] on img at bounding box center [262, 443] width 181 height 272
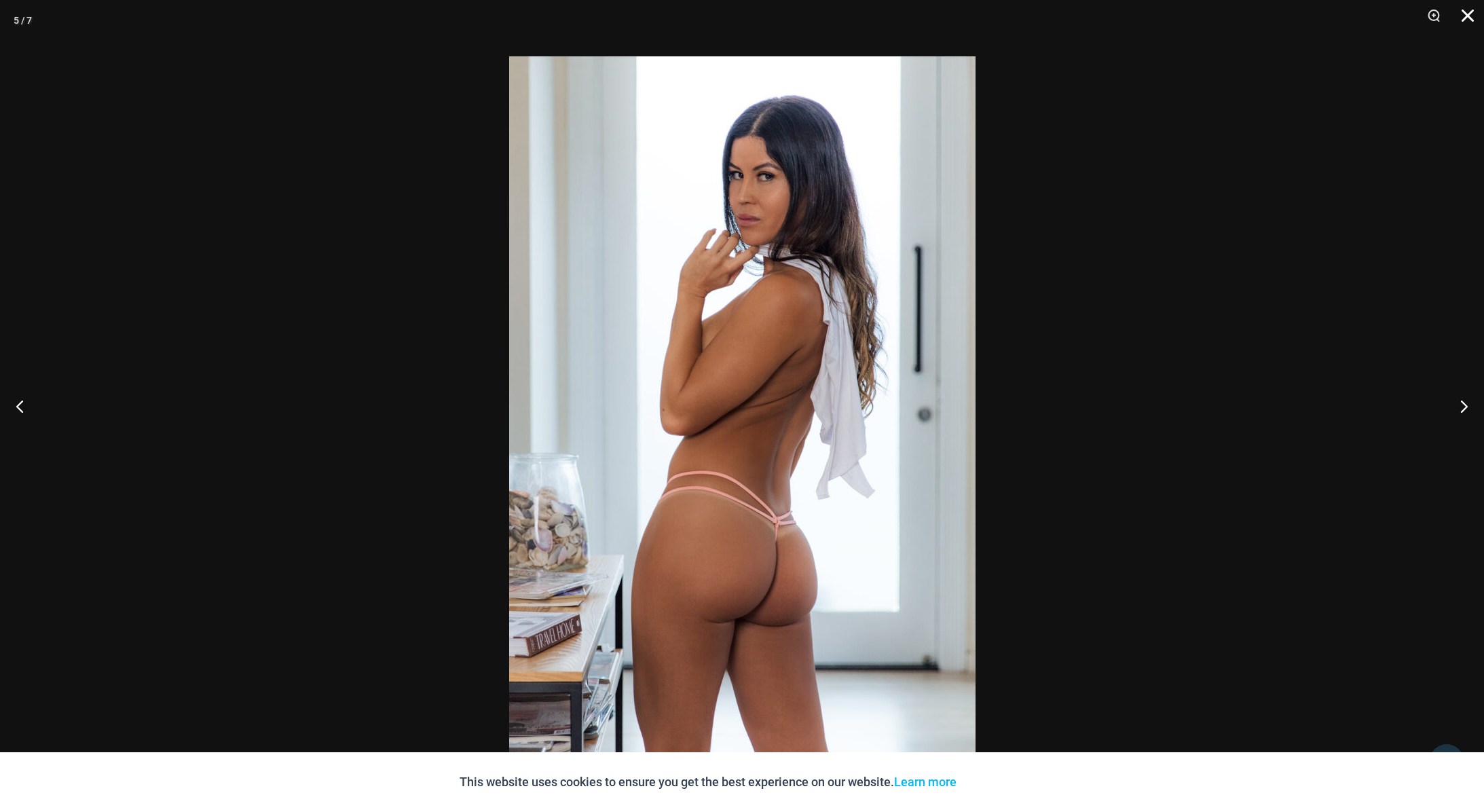
click at [1474, 22] on button "Close" at bounding box center [1463, 21] width 34 height 41
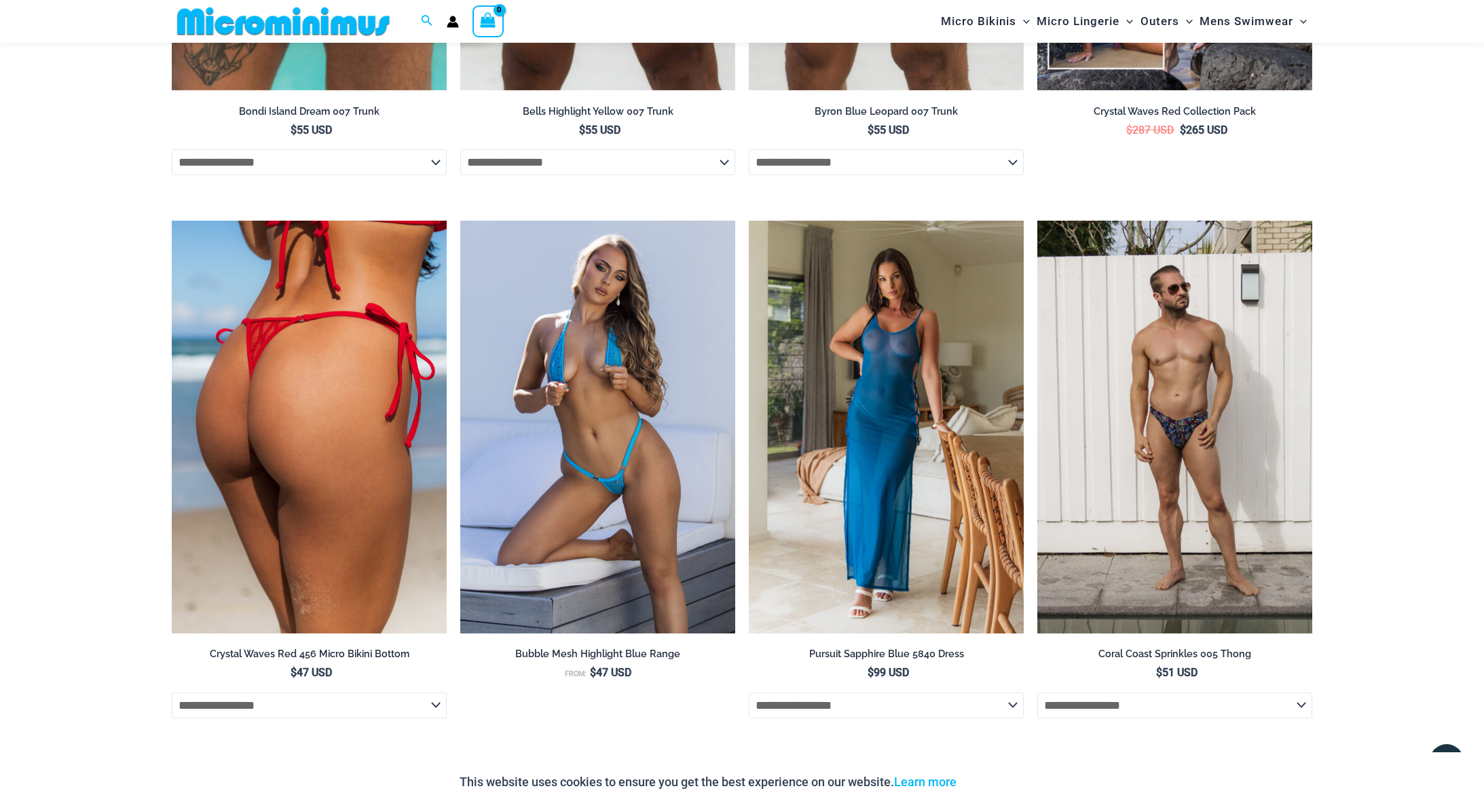
scroll to position [3184, 0]
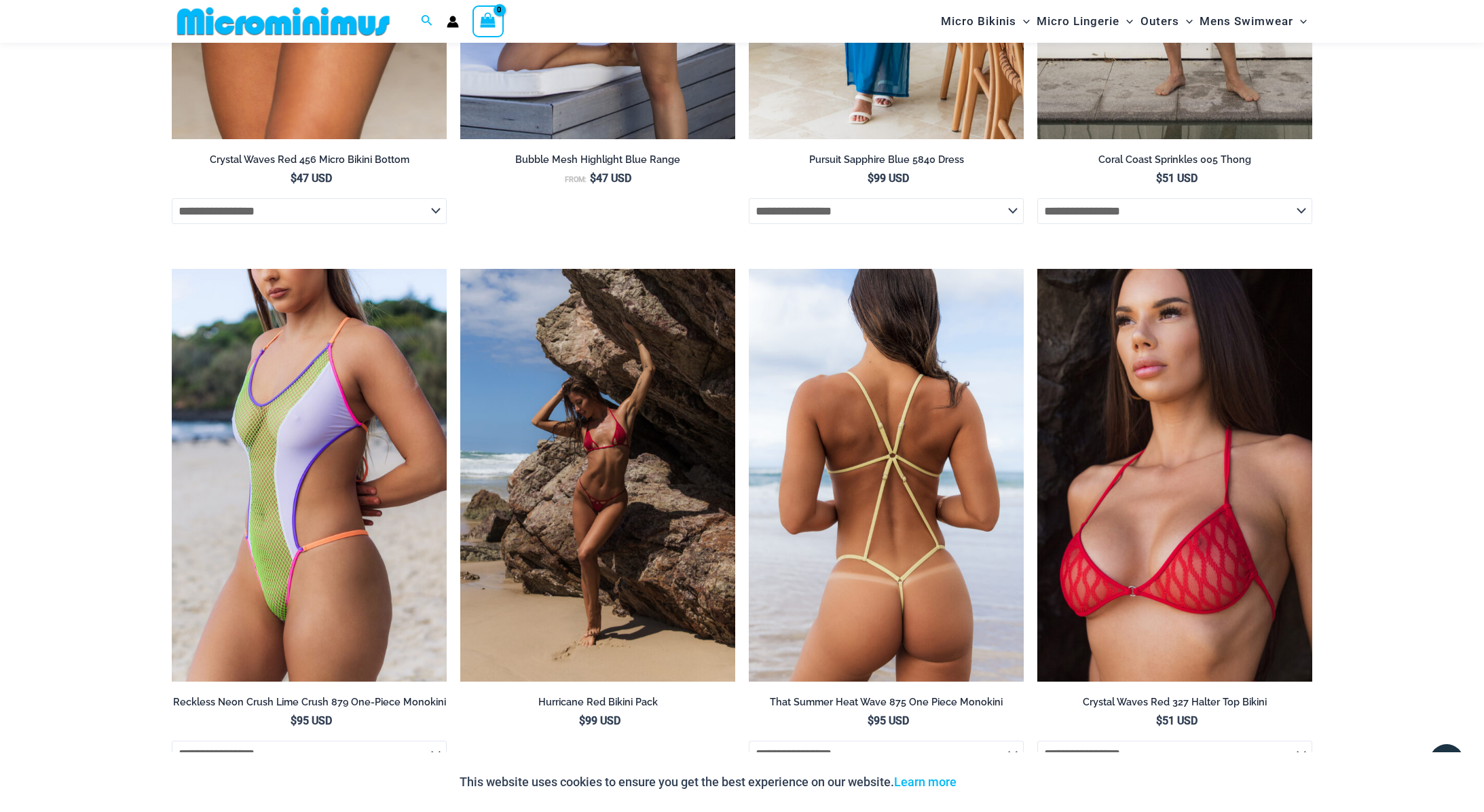
click at [844, 393] on img at bounding box center [886, 475] width 275 height 412
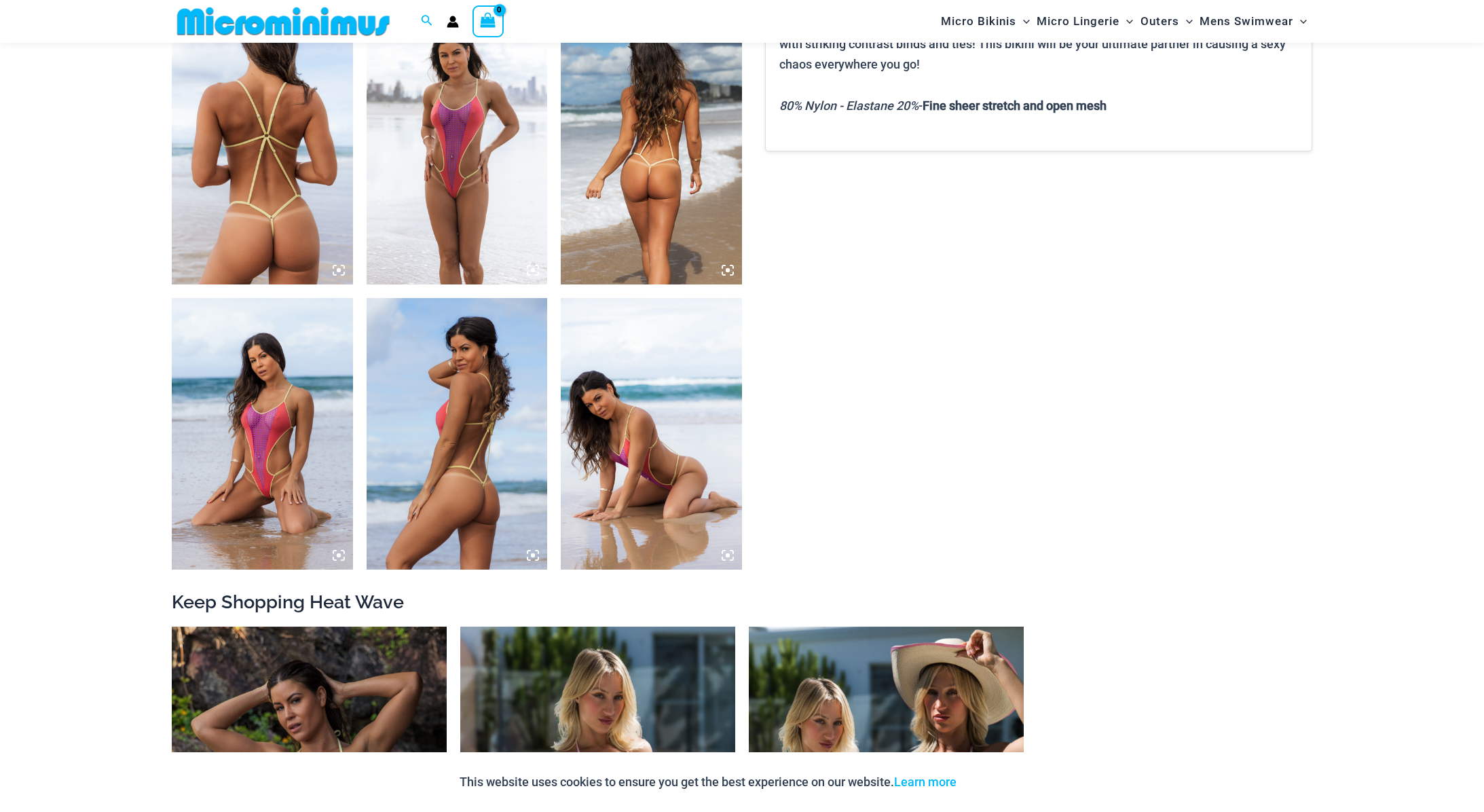
scroll to position [1118, 0]
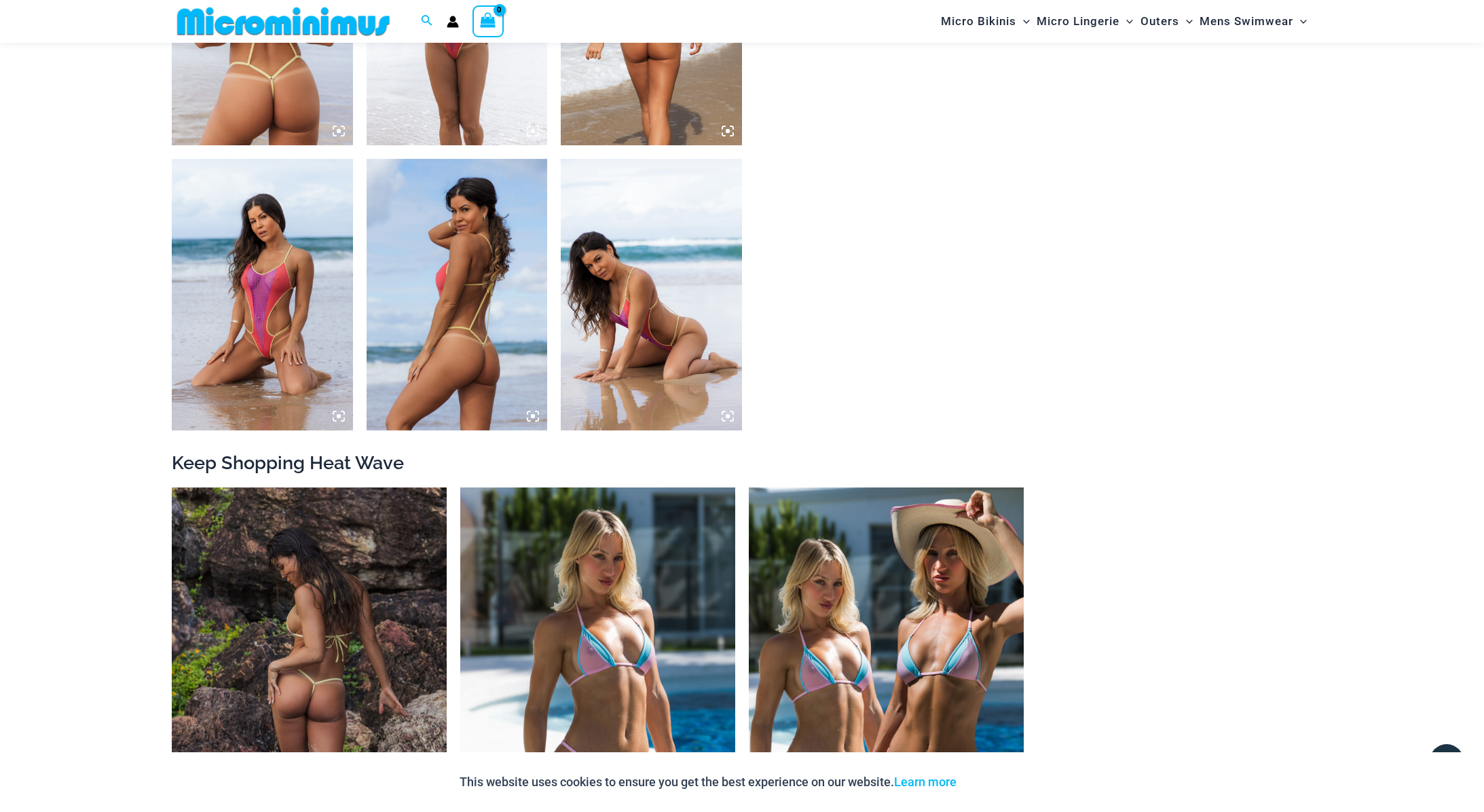
click at [343, 638] on img at bounding box center [309, 693] width 275 height 412
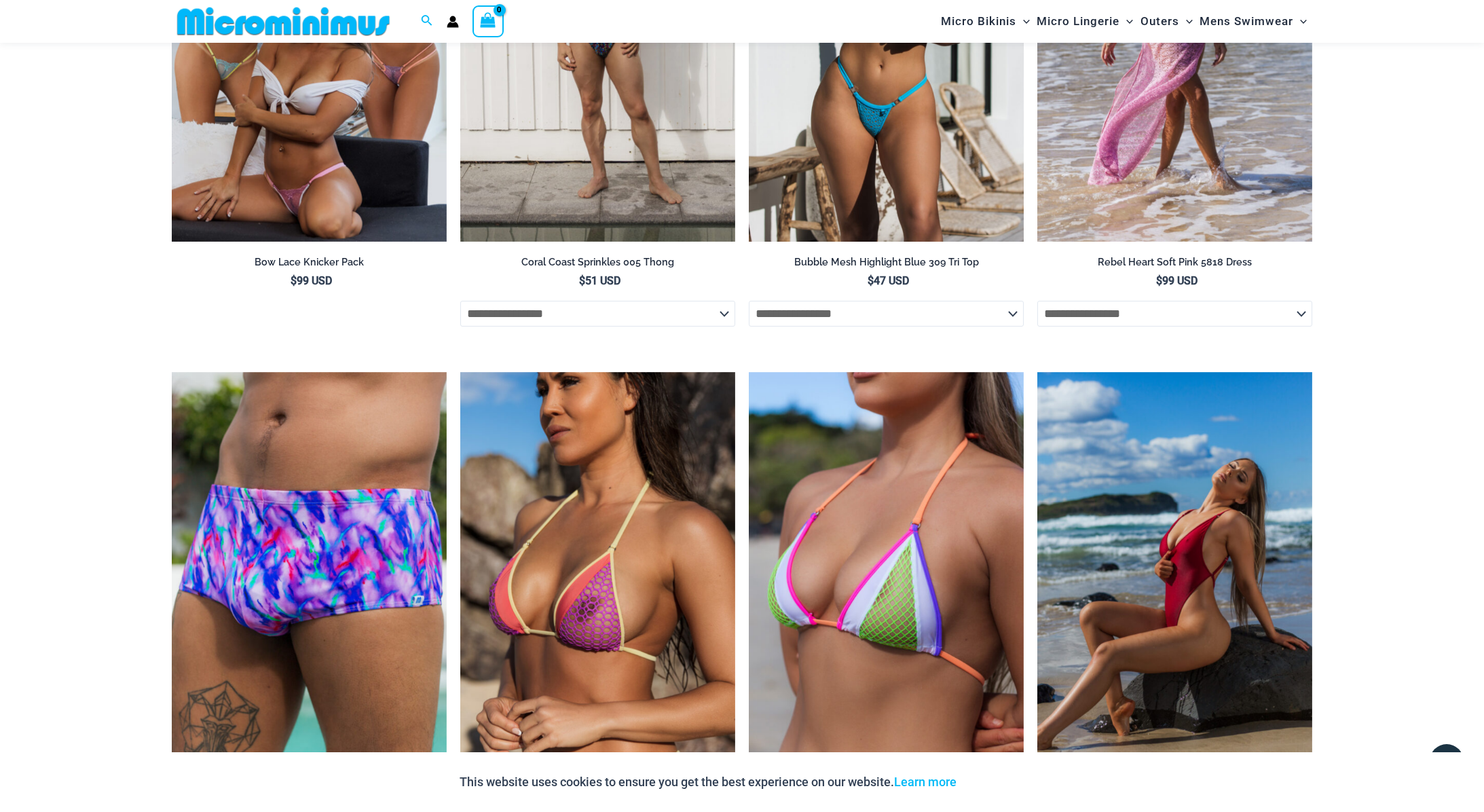
scroll to position [4033, 0]
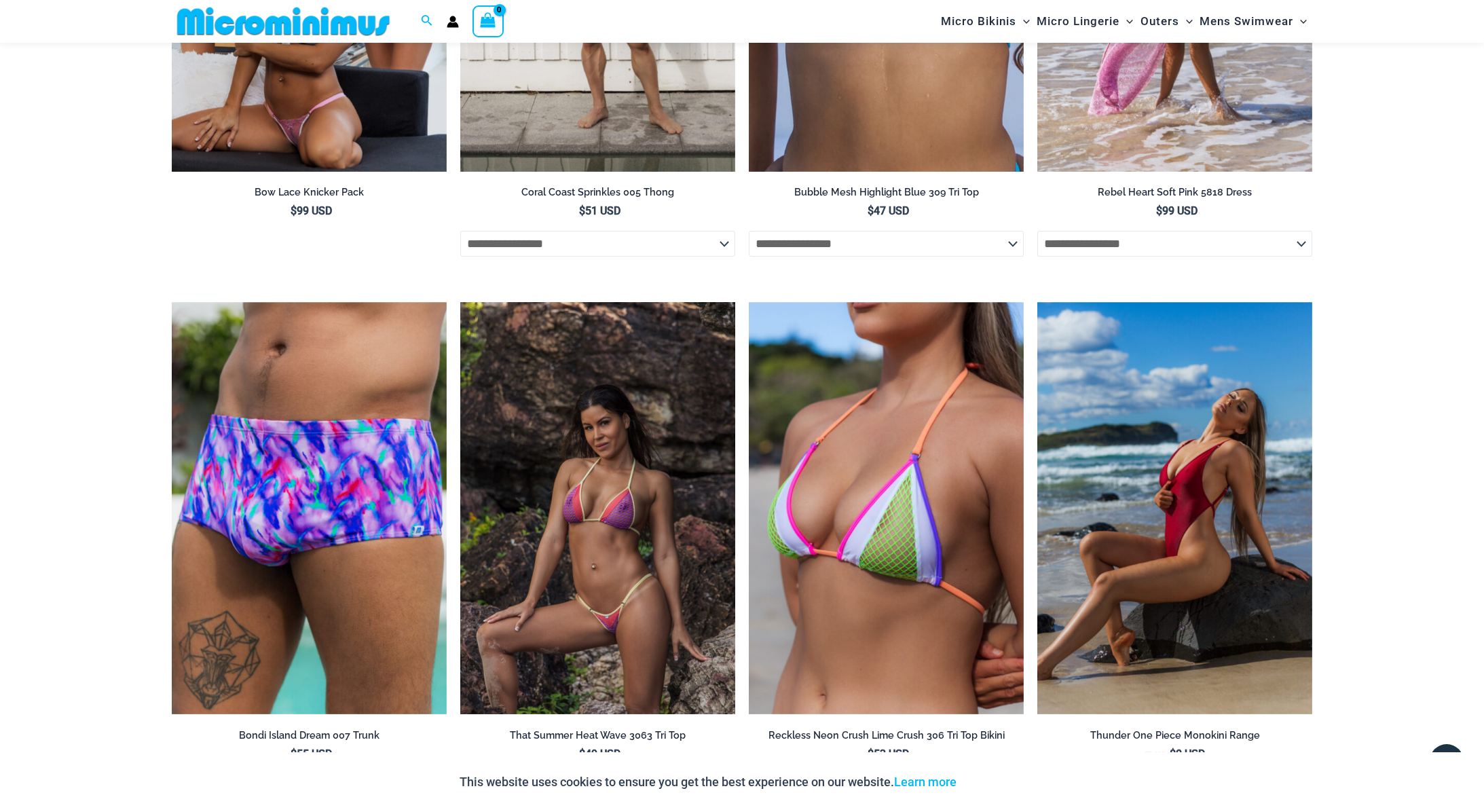
click at [657, 506] on img at bounding box center [598, 508] width 275 height 412
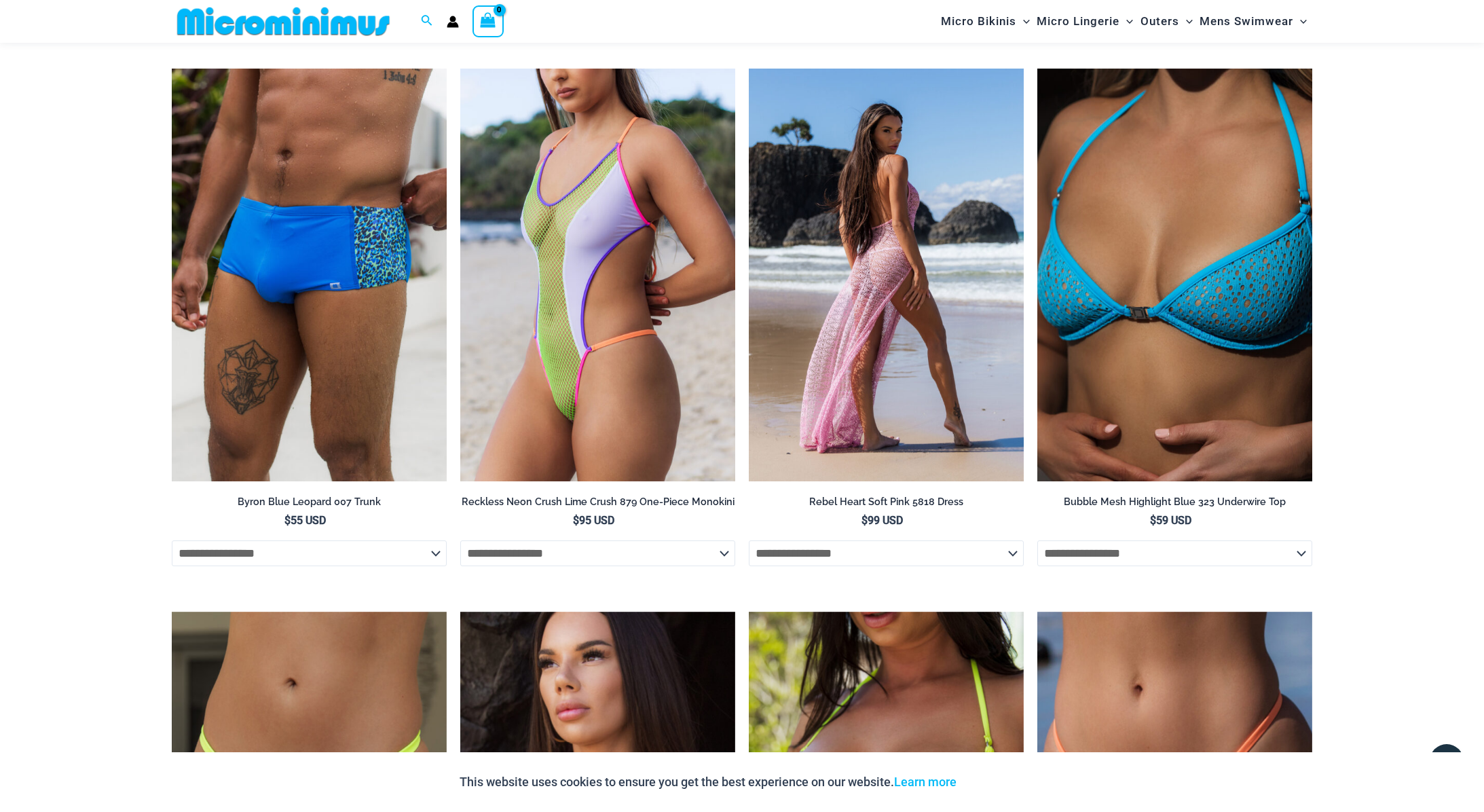
scroll to position [4494, 0]
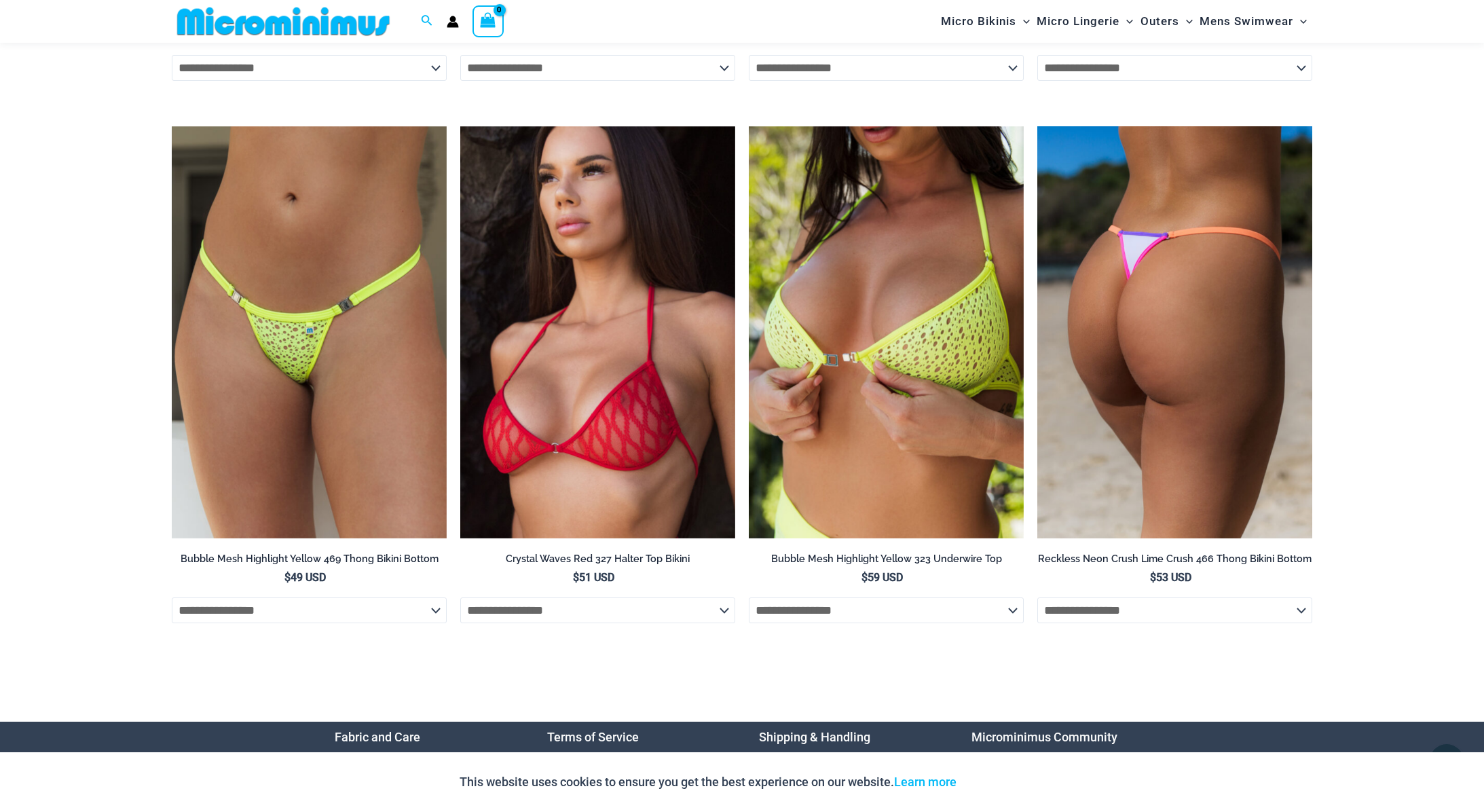
click at [1137, 330] on img at bounding box center [1175, 332] width 275 height 412
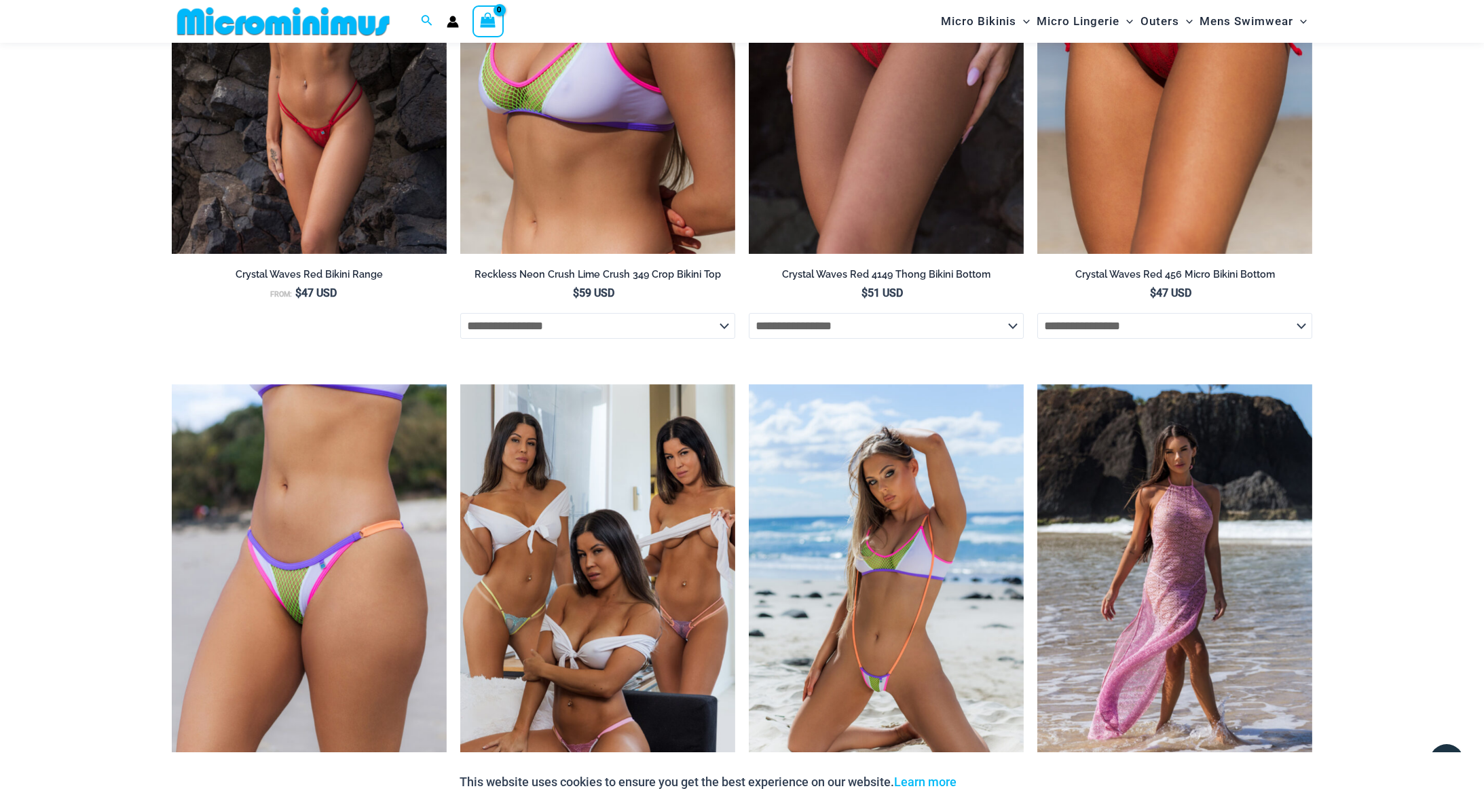
scroll to position [5094, 0]
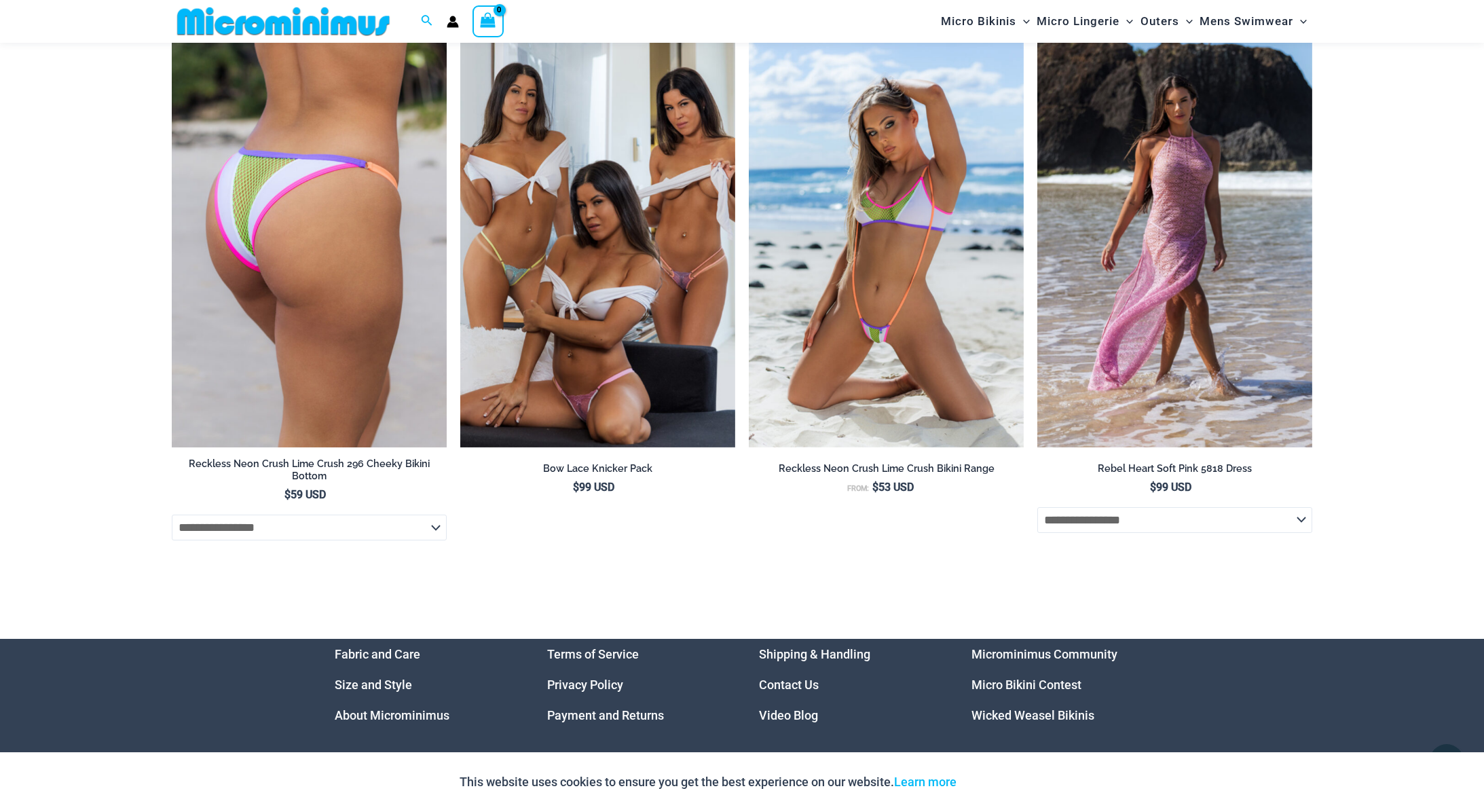
click at [348, 306] on img at bounding box center [309, 241] width 275 height 412
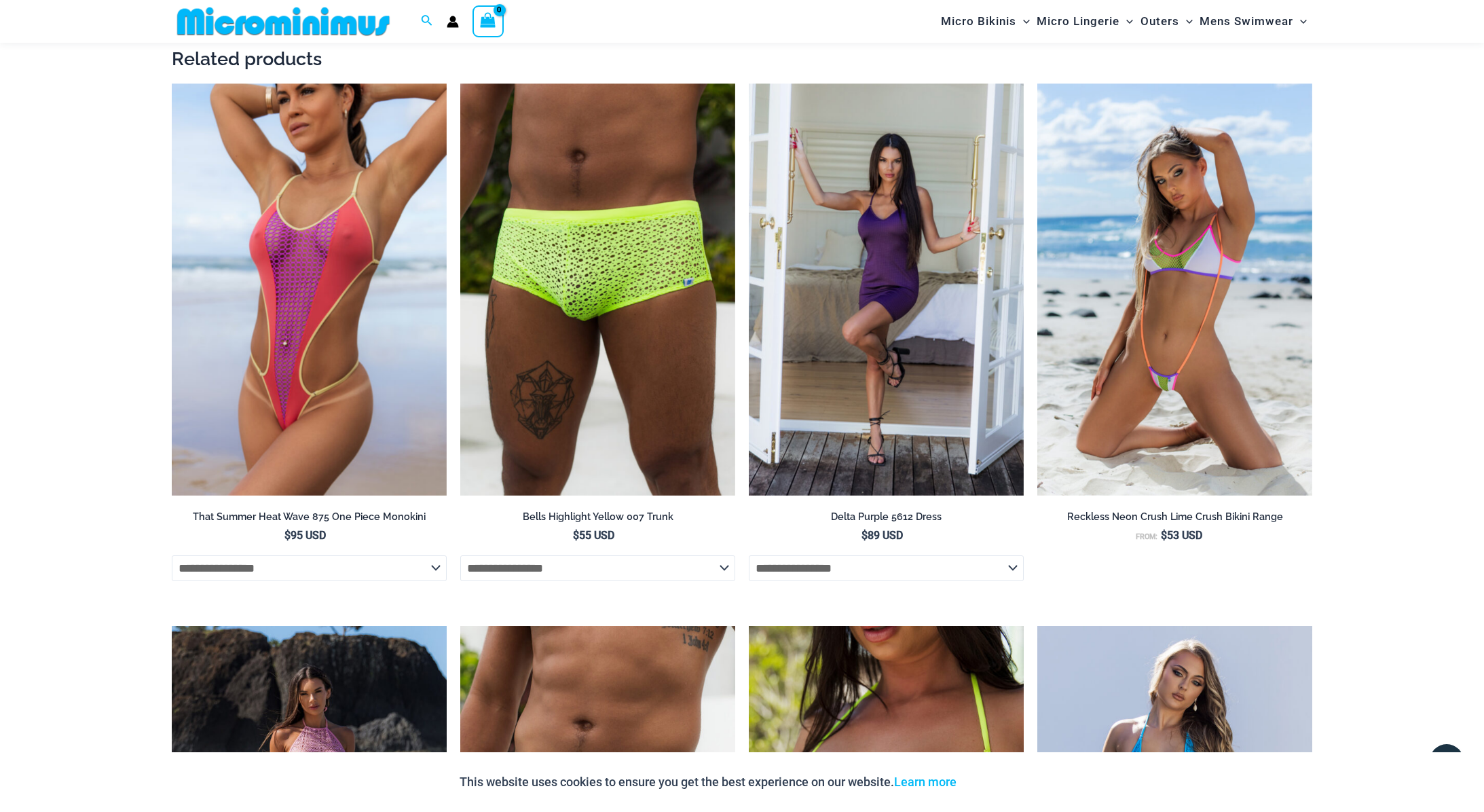
scroll to position [2311, 0]
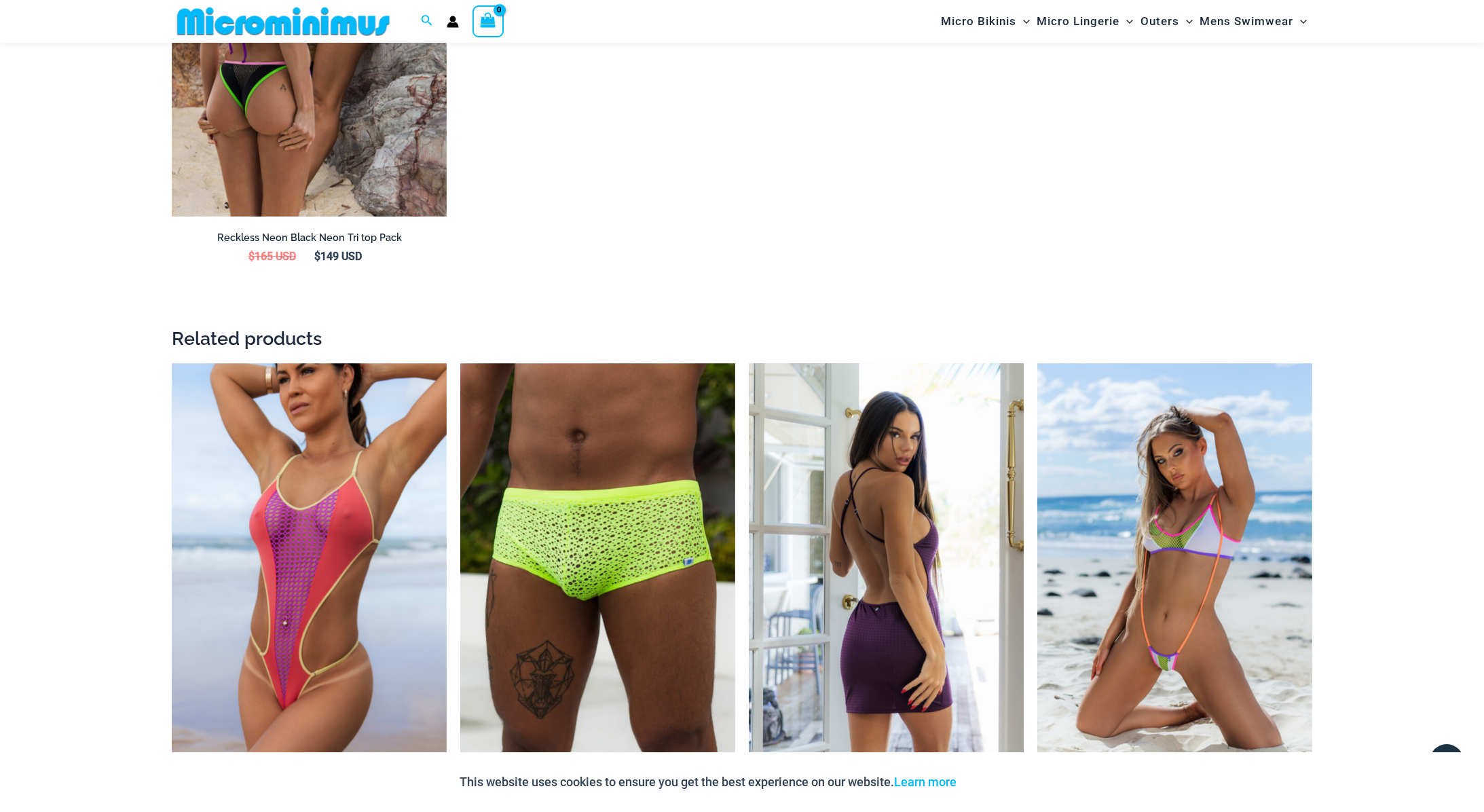
click at [856, 463] on img at bounding box center [886, 569] width 275 height 412
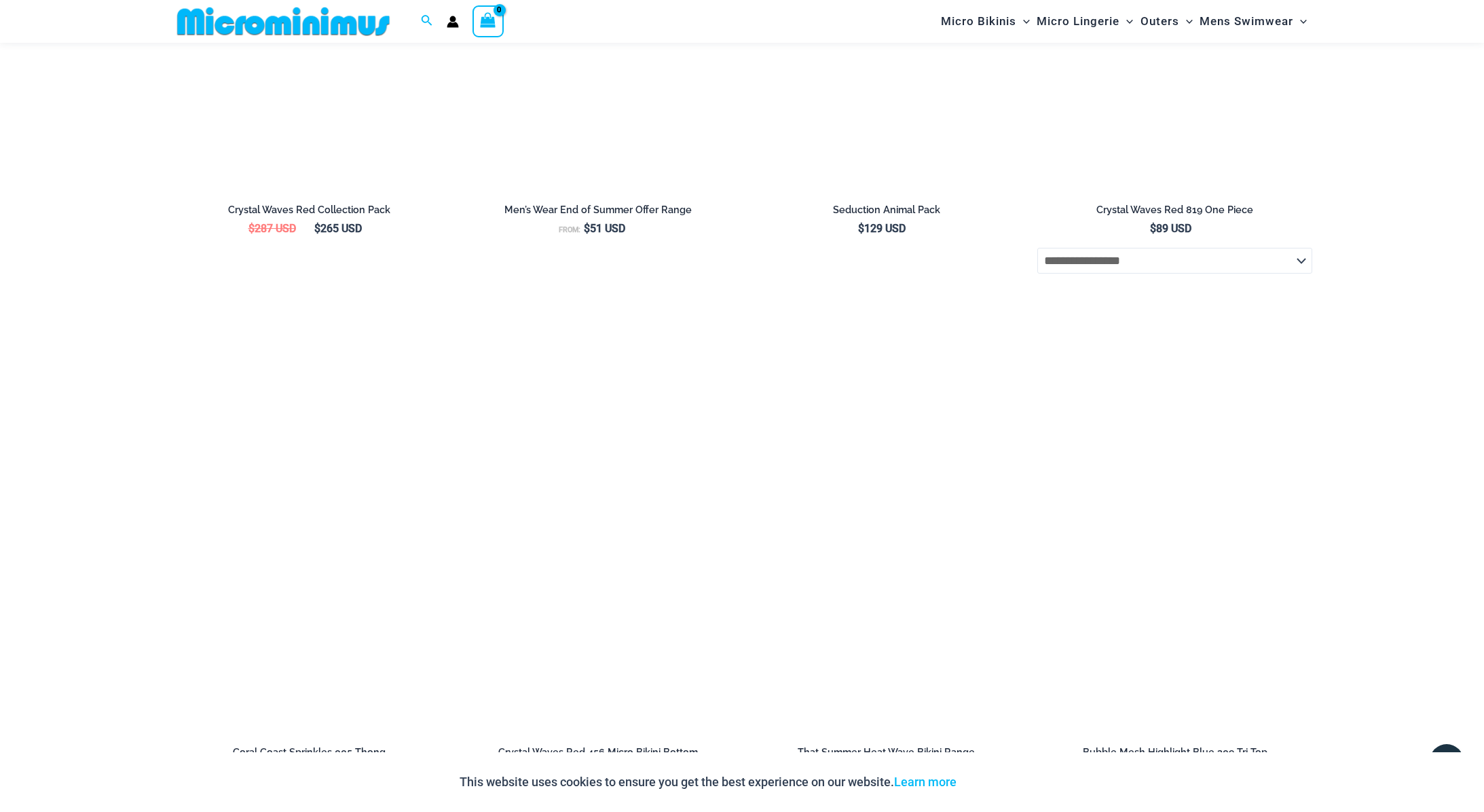
scroll to position [2512, 0]
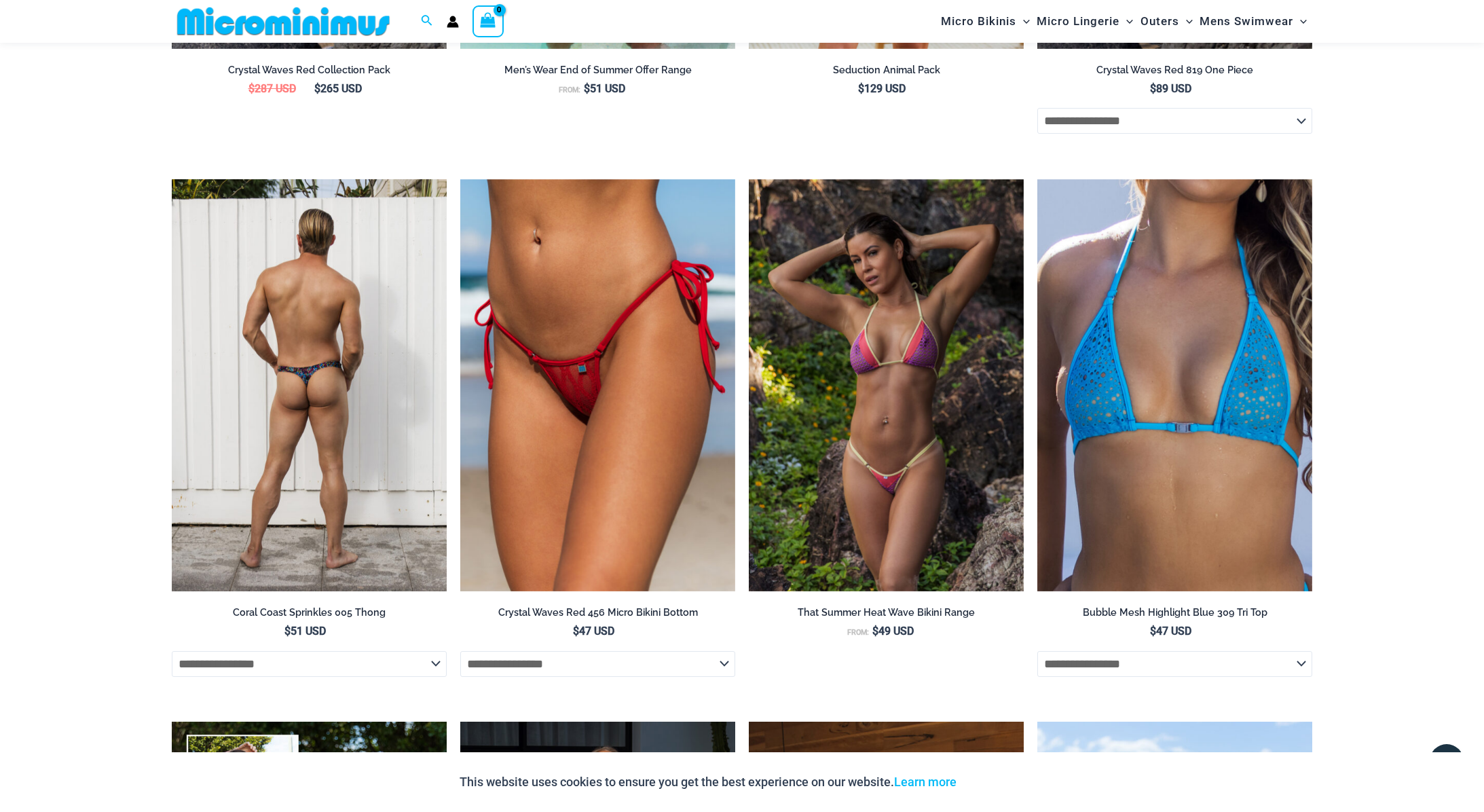
click at [242, 402] on img at bounding box center [309, 385] width 275 height 412
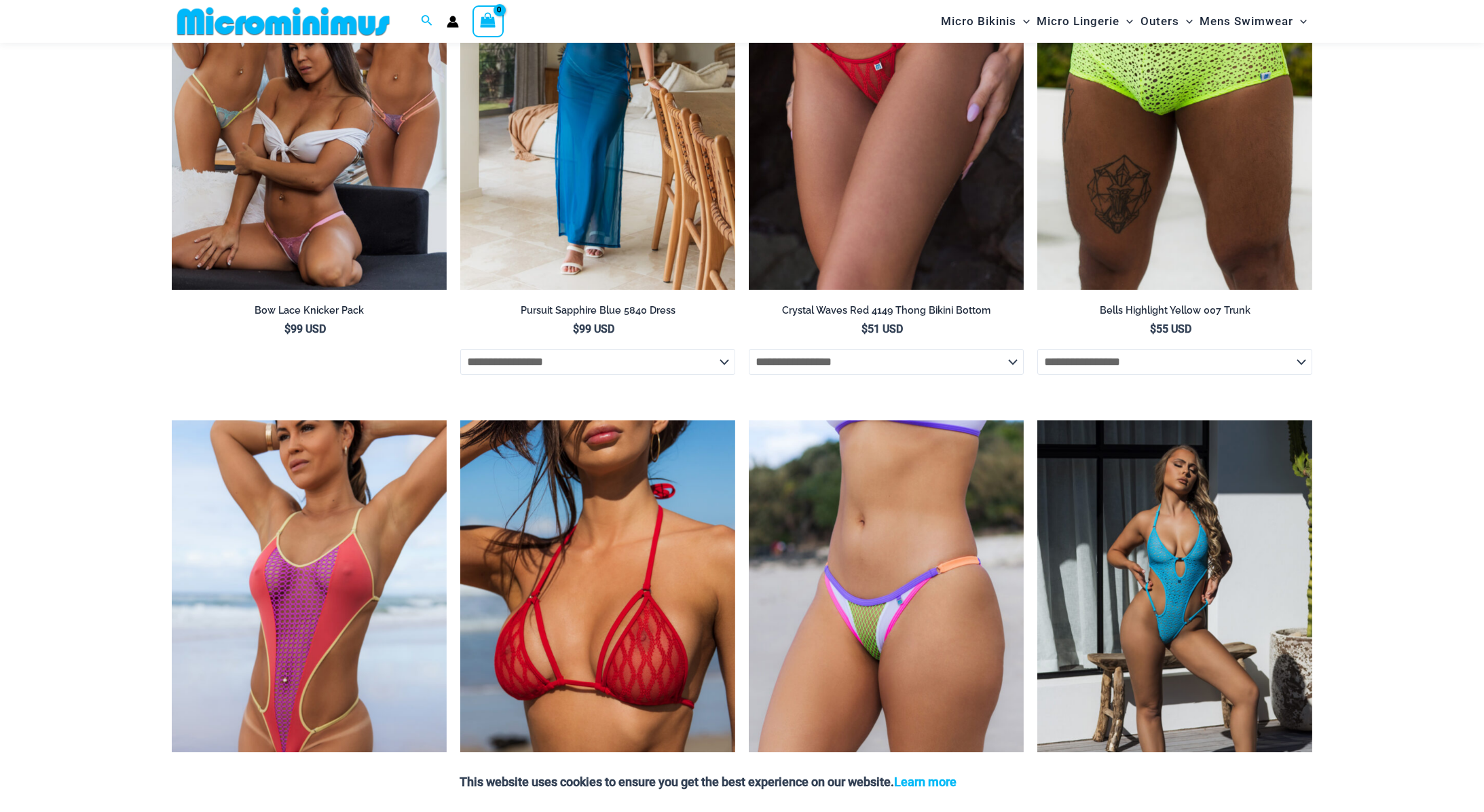
scroll to position [4124, 0]
